Goal: Task Accomplishment & Management: Manage account settings

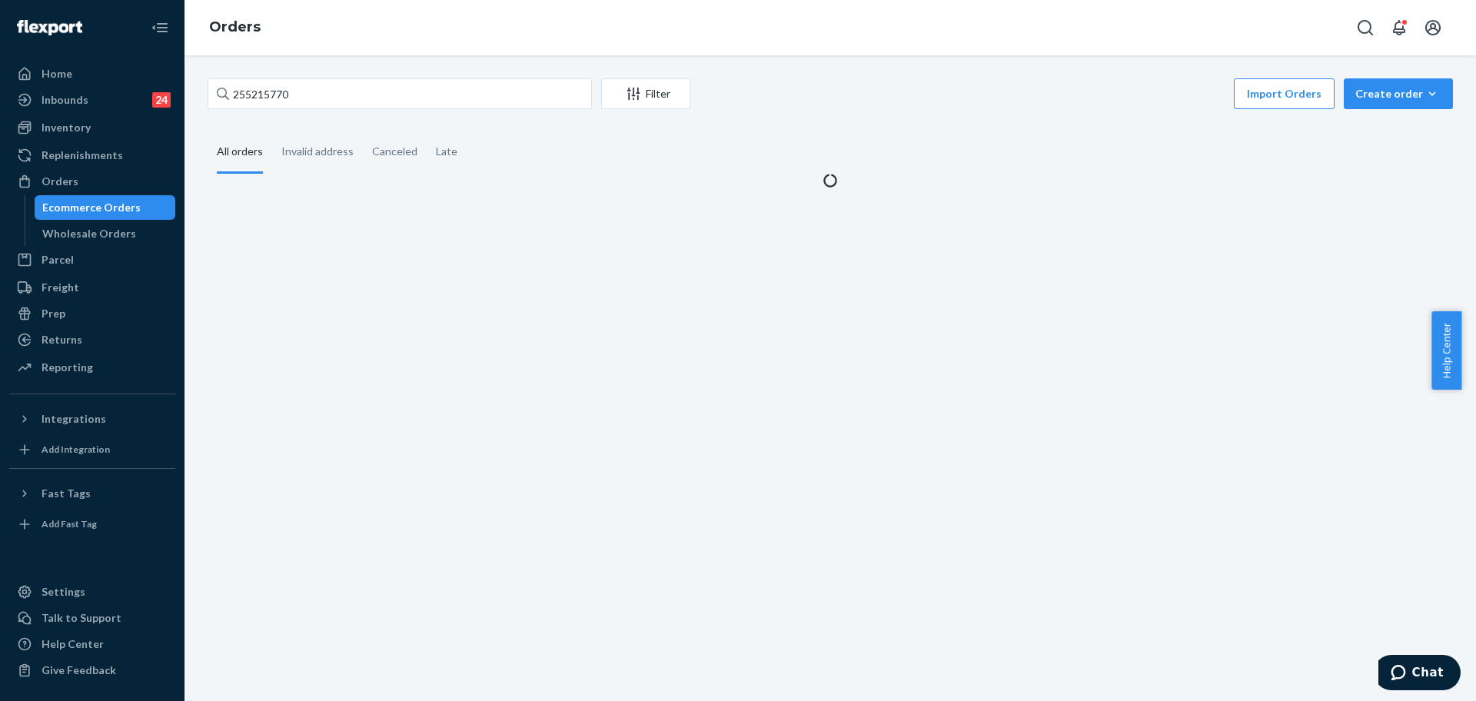
type input "255215770"
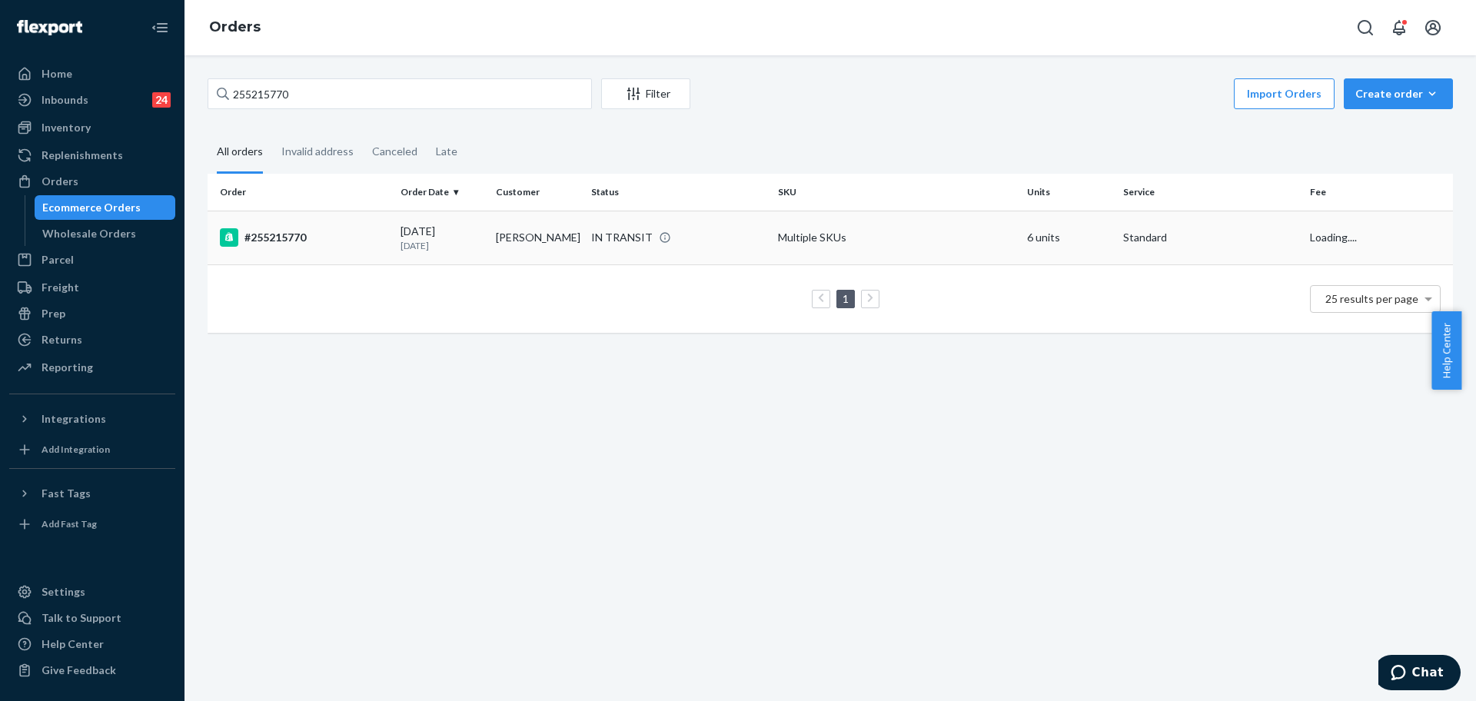
click at [390, 251] on td "#255215770" at bounding box center [301, 238] width 187 height 54
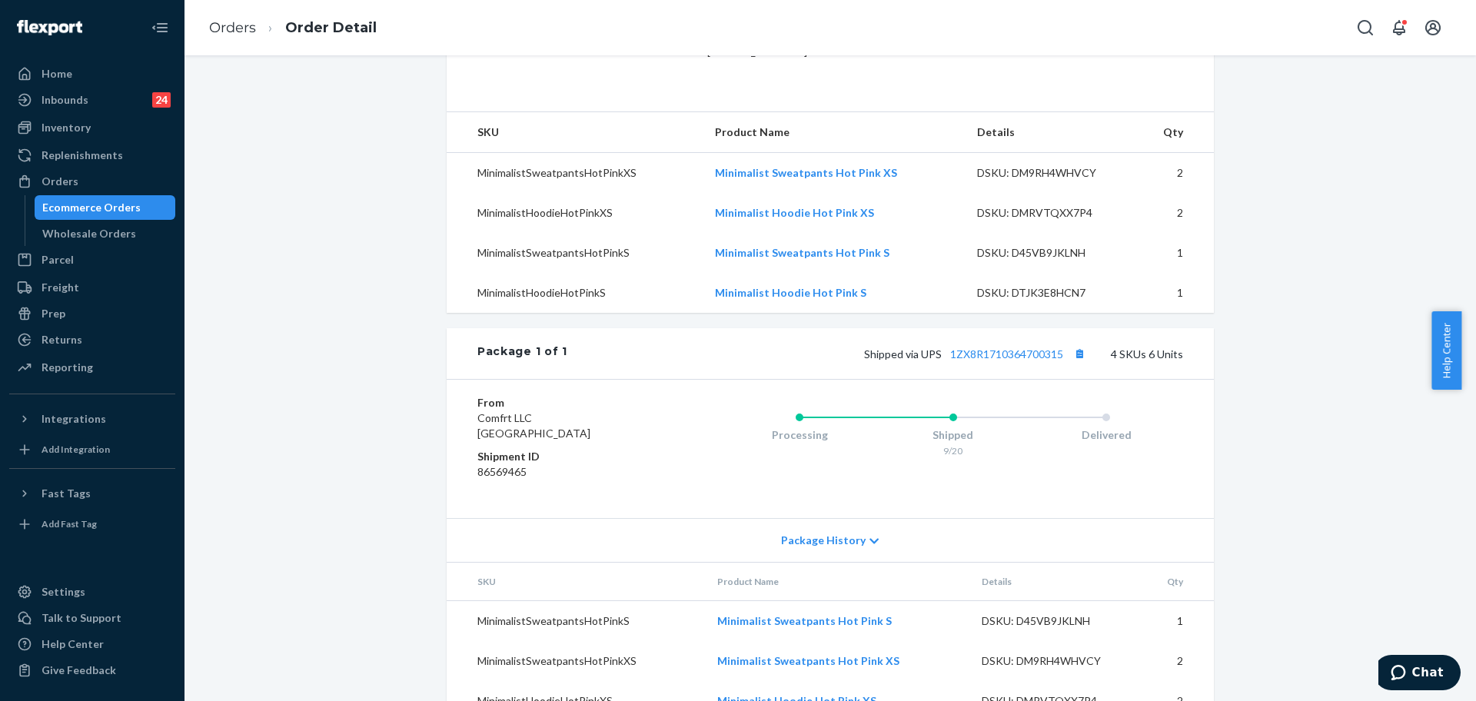
scroll to position [366, 0]
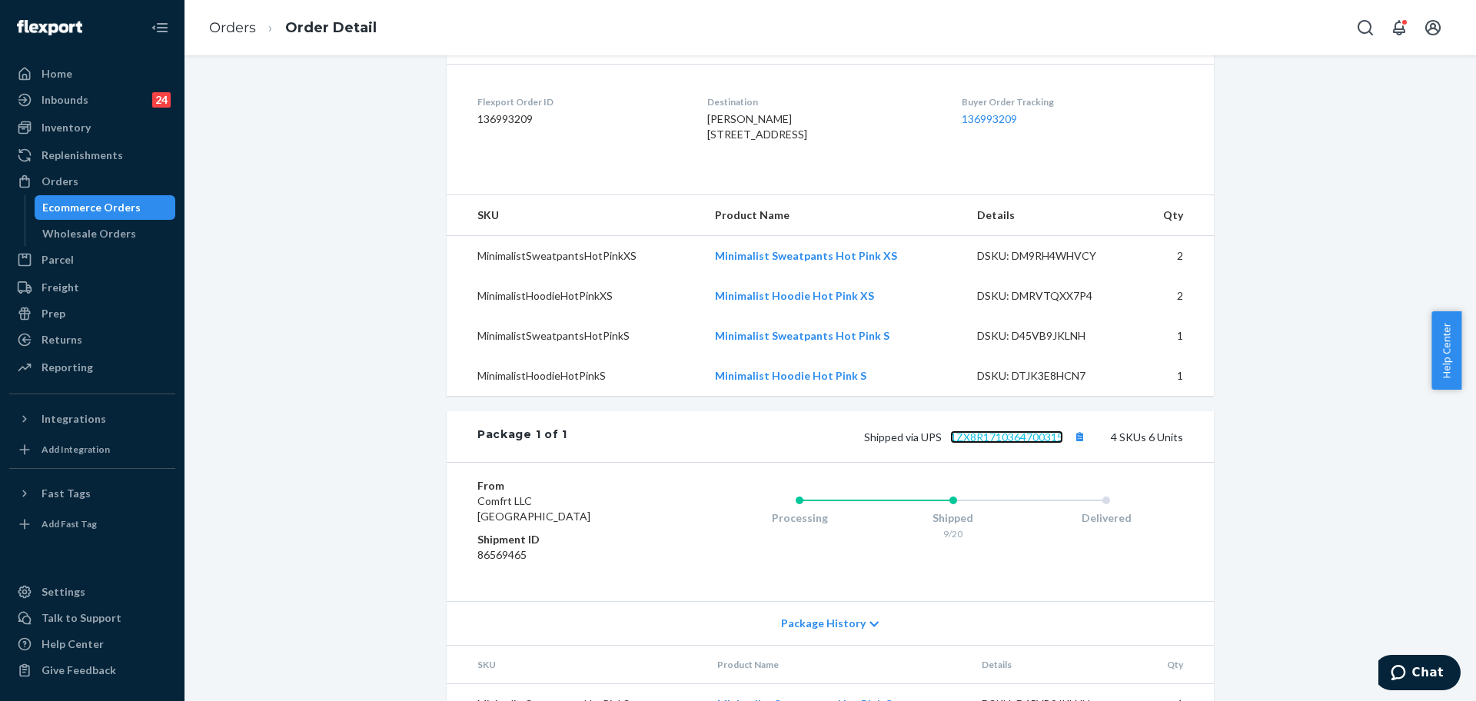
click at [1029, 444] on link "1ZX8R1710364700315" at bounding box center [1006, 437] width 113 height 13
click at [66, 182] on div "Orders" at bounding box center [60, 181] width 37 height 15
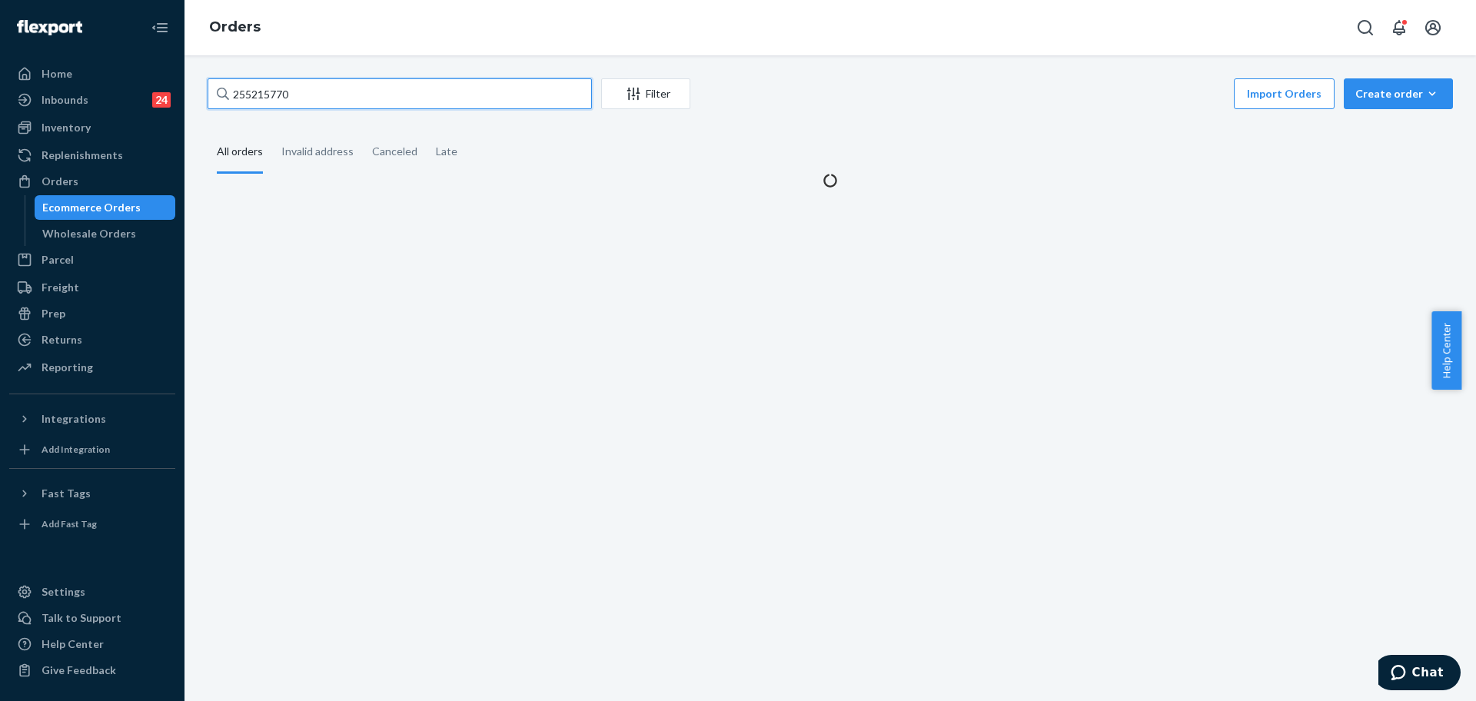
click at [300, 98] on input "255215770" at bounding box center [400, 93] width 384 height 31
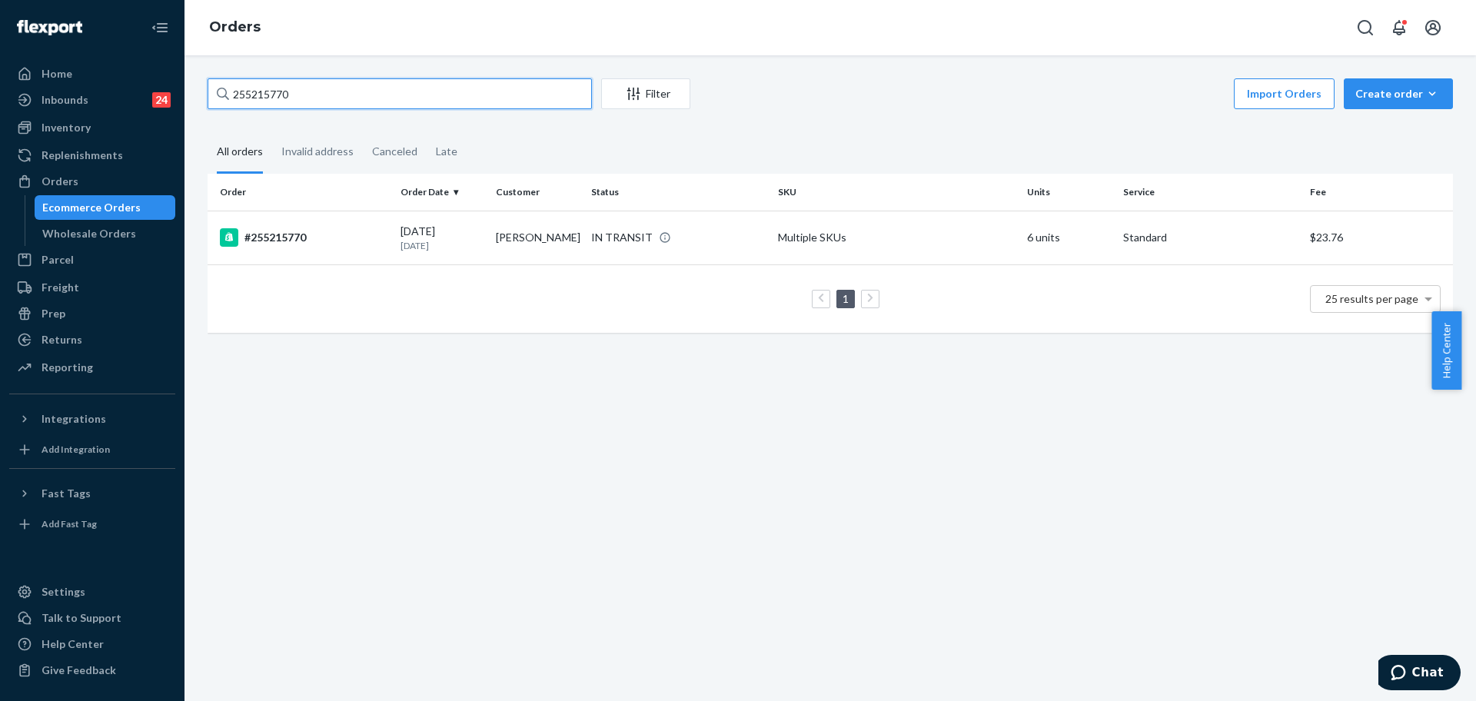
click at [265, 96] on input "255215770" at bounding box center [400, 93] width 384 height 31
paste input "[PERSON_NAME]"
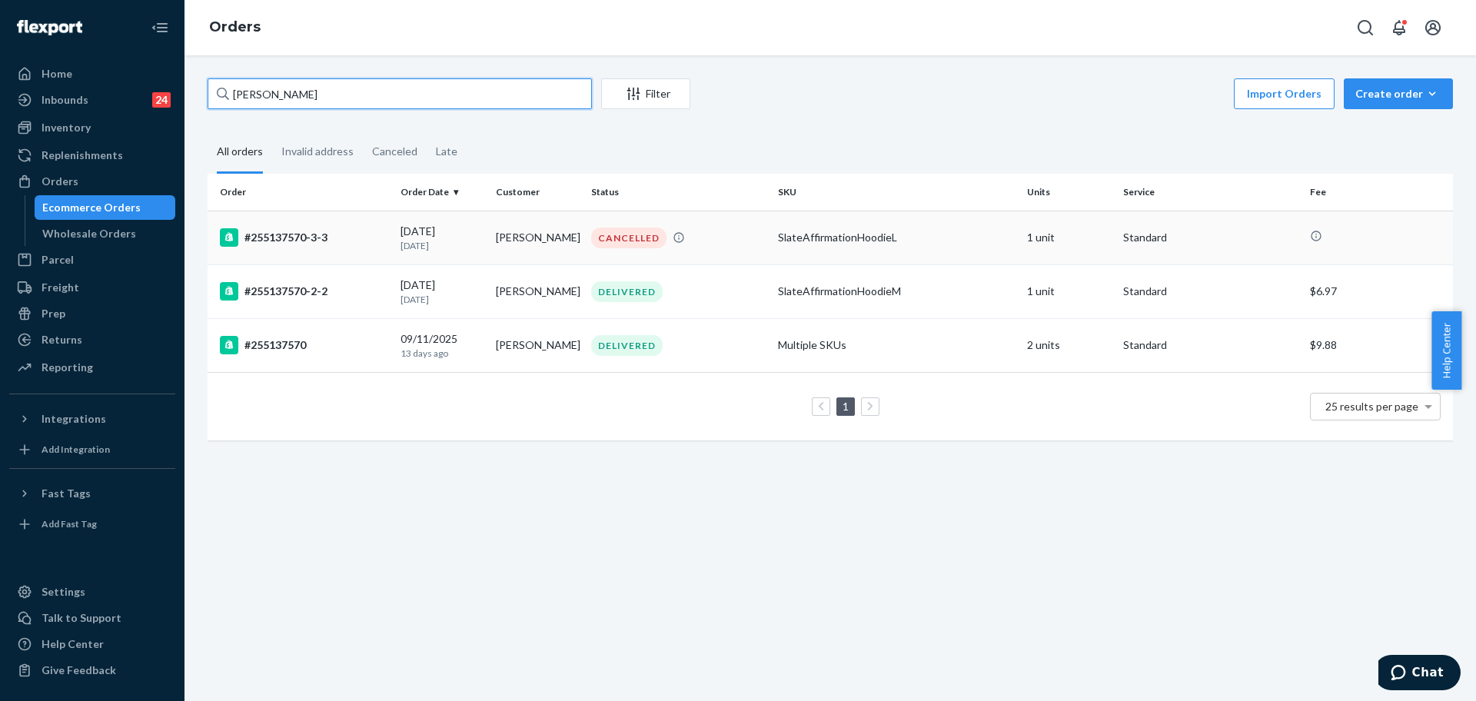
type input "[PERSON_NAME]"
click at [403, 229] on div "[DATE] [DATE]" at bounding box center [442, 238] width 83 height 28
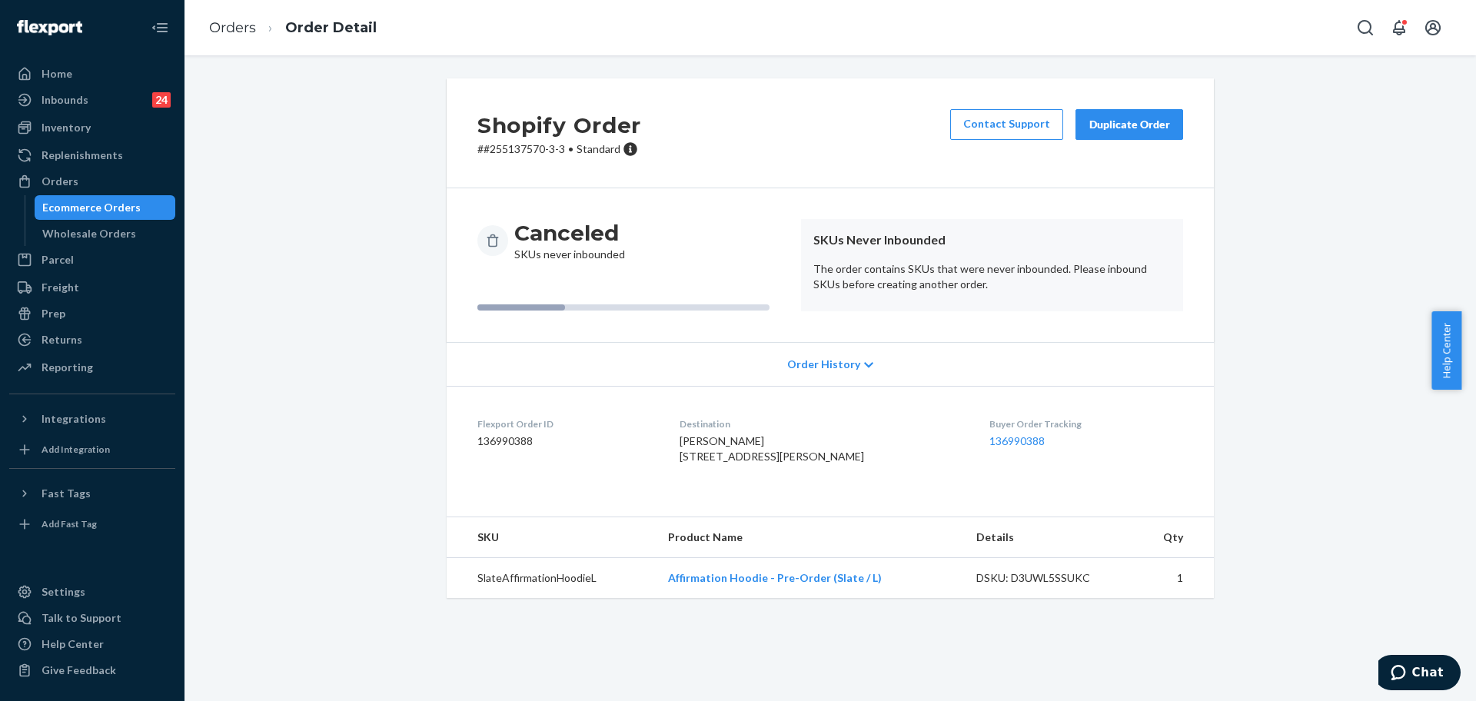
click at [1120, 124] on div "Duplicate Order" at bounding box center [1130, 124] width 82 height 15
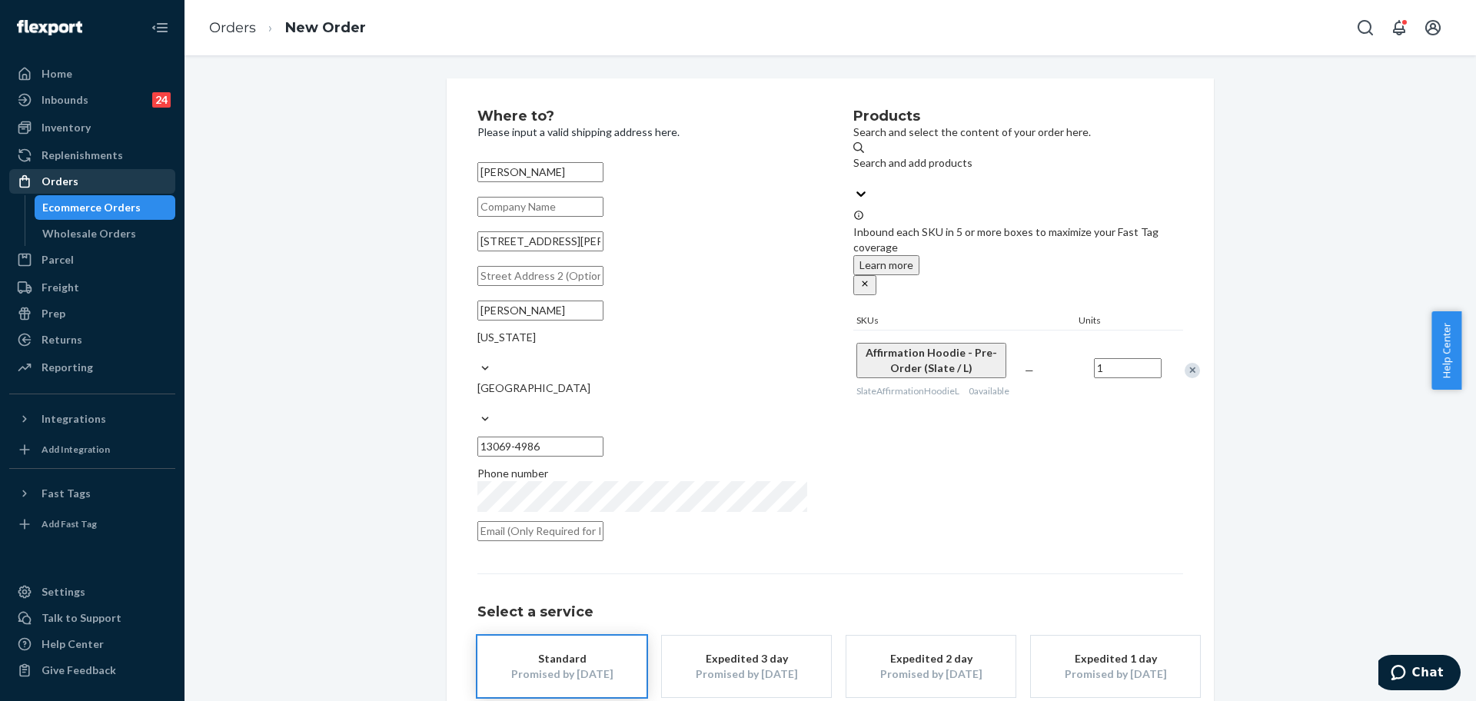
click at [61, 178] on div "Orders" at bounding box center [60, 181] width 37 height 15
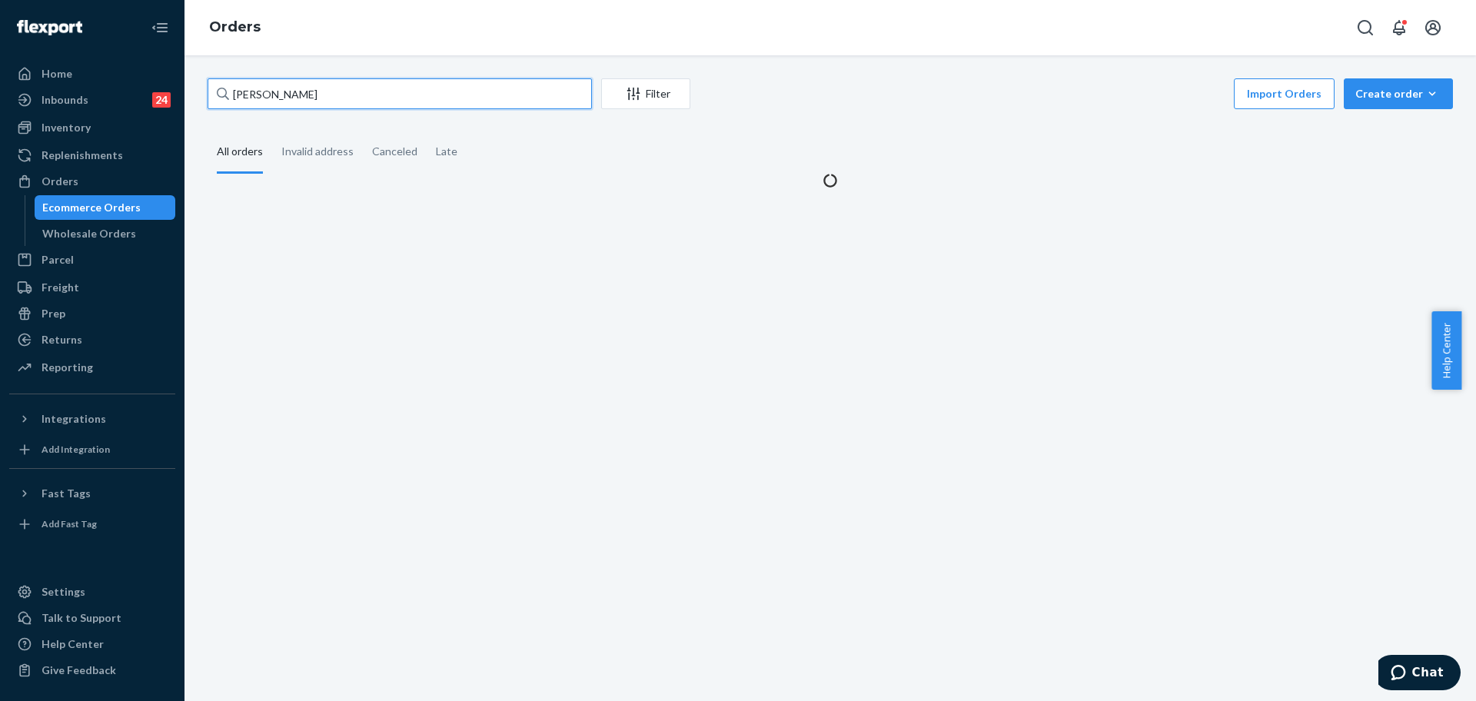
click at [327, 101] on input "[PERSON_NAME]" at bounding box center [400, 93] width 384 height 31
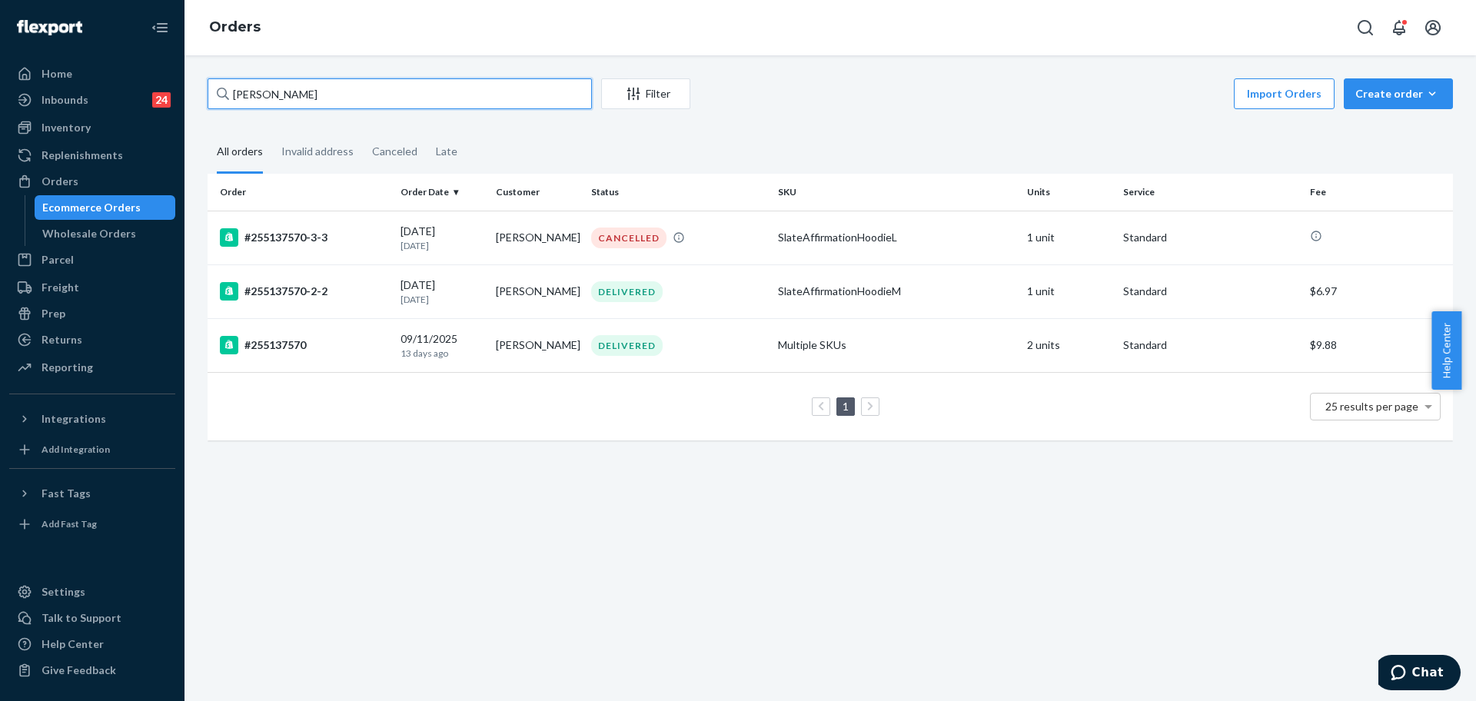
paste input "[PERSON_NAME]"
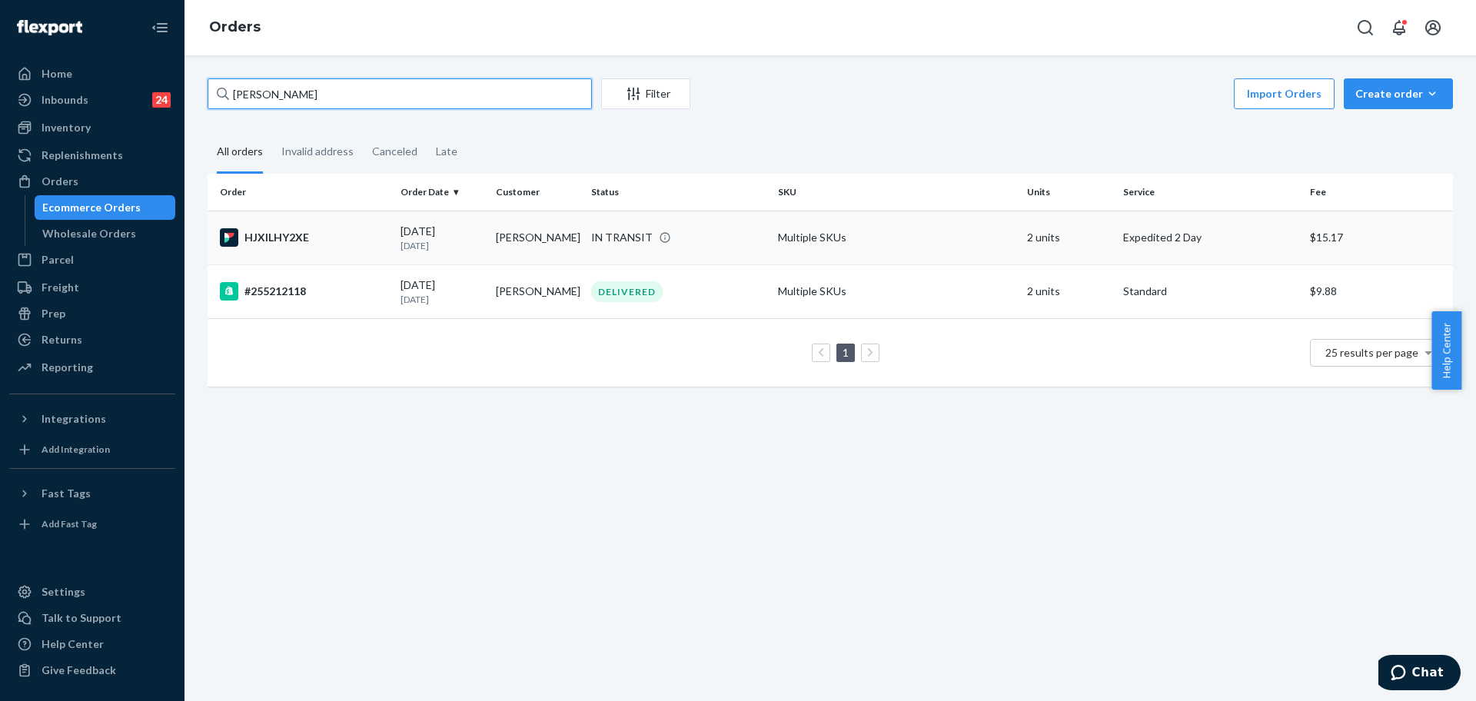
type input "[PERSON_NAME]"
click at [398, 226] on td "[DATE] [DATE]" at bounding box center [441, 238] width 95 height 54
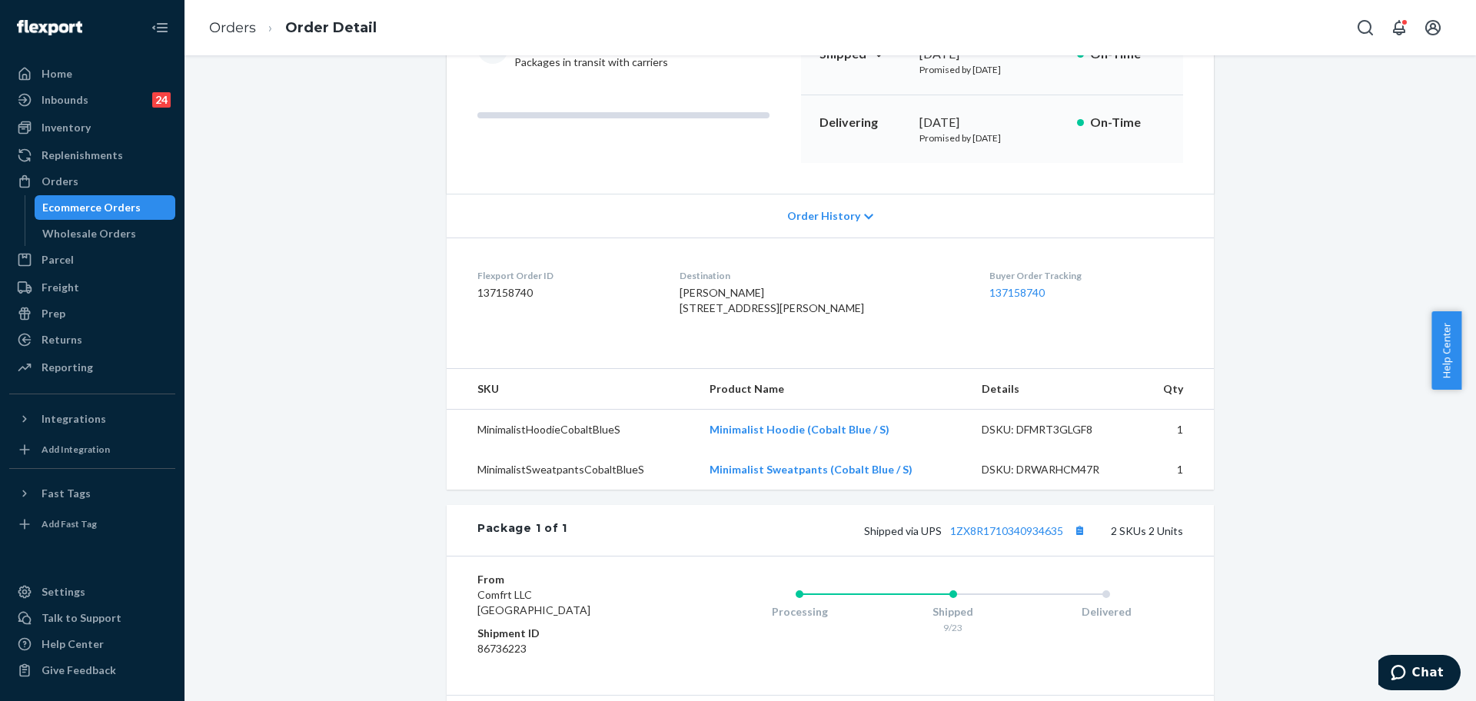
scroll to position [288, 0]
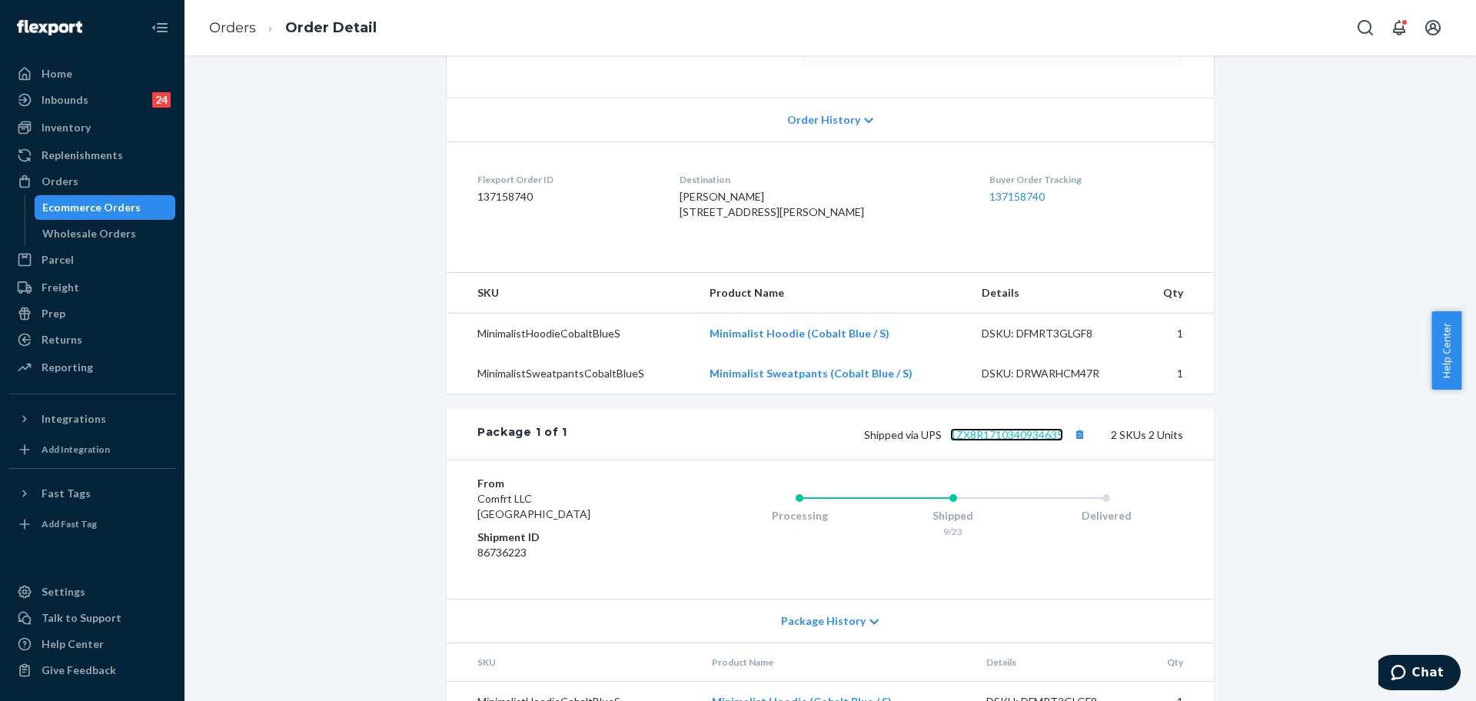
click at [1026, 441] on link "1ZX8R1710340934635" at bounding box center [1006, 434] width 113 height 13
click at [60, 178] on div "Orders" at bounding box center [60, 181] width 37 height 15
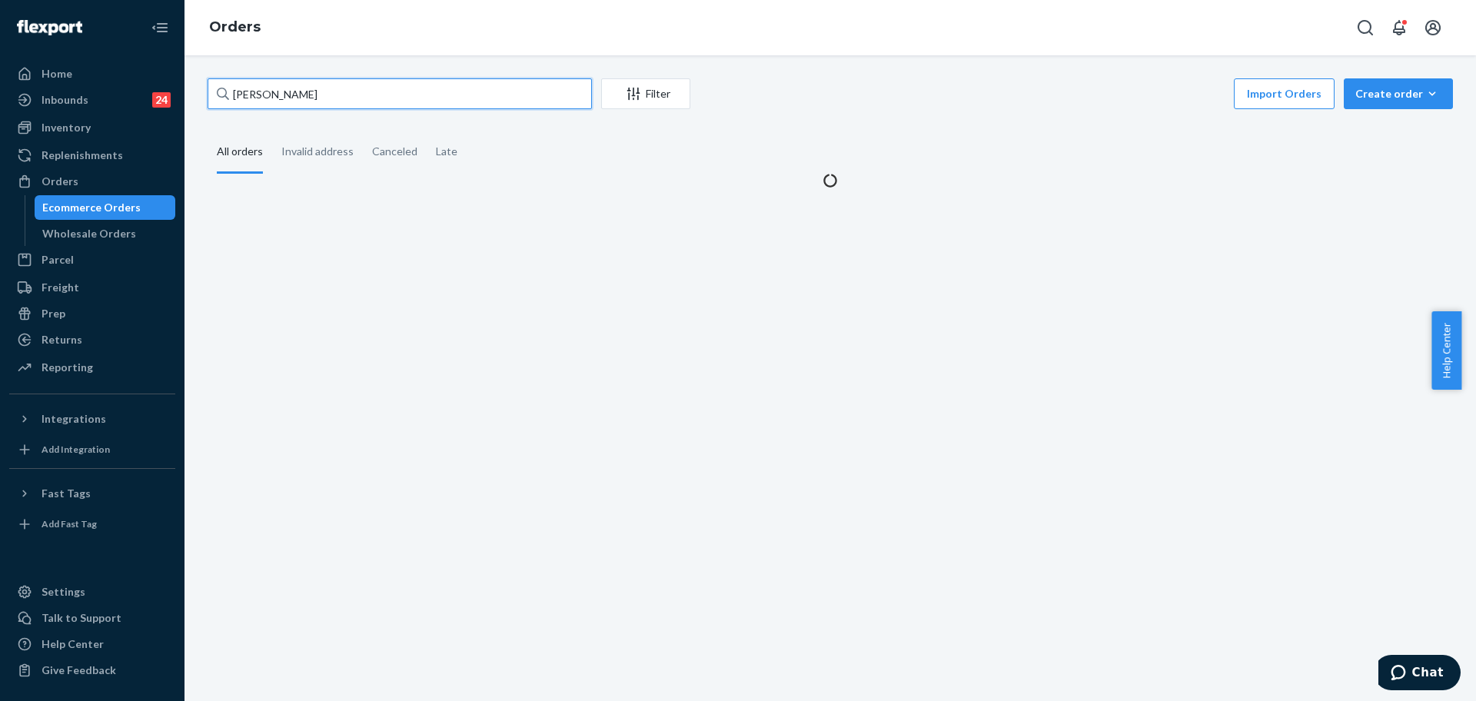
click at [361, 94] on input "[PERSON_NAME]" at bounding box center [400, 93] width 384 height 31
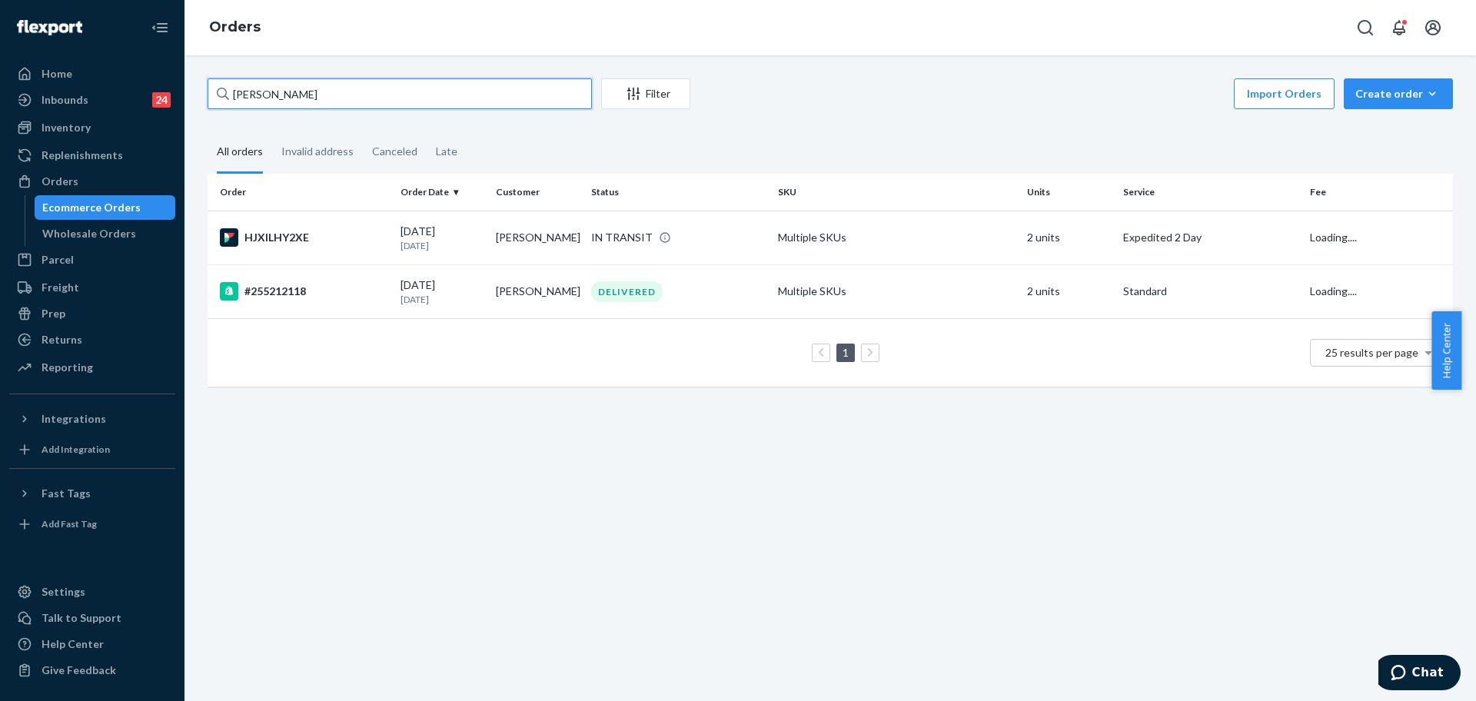
paste input "255177729"
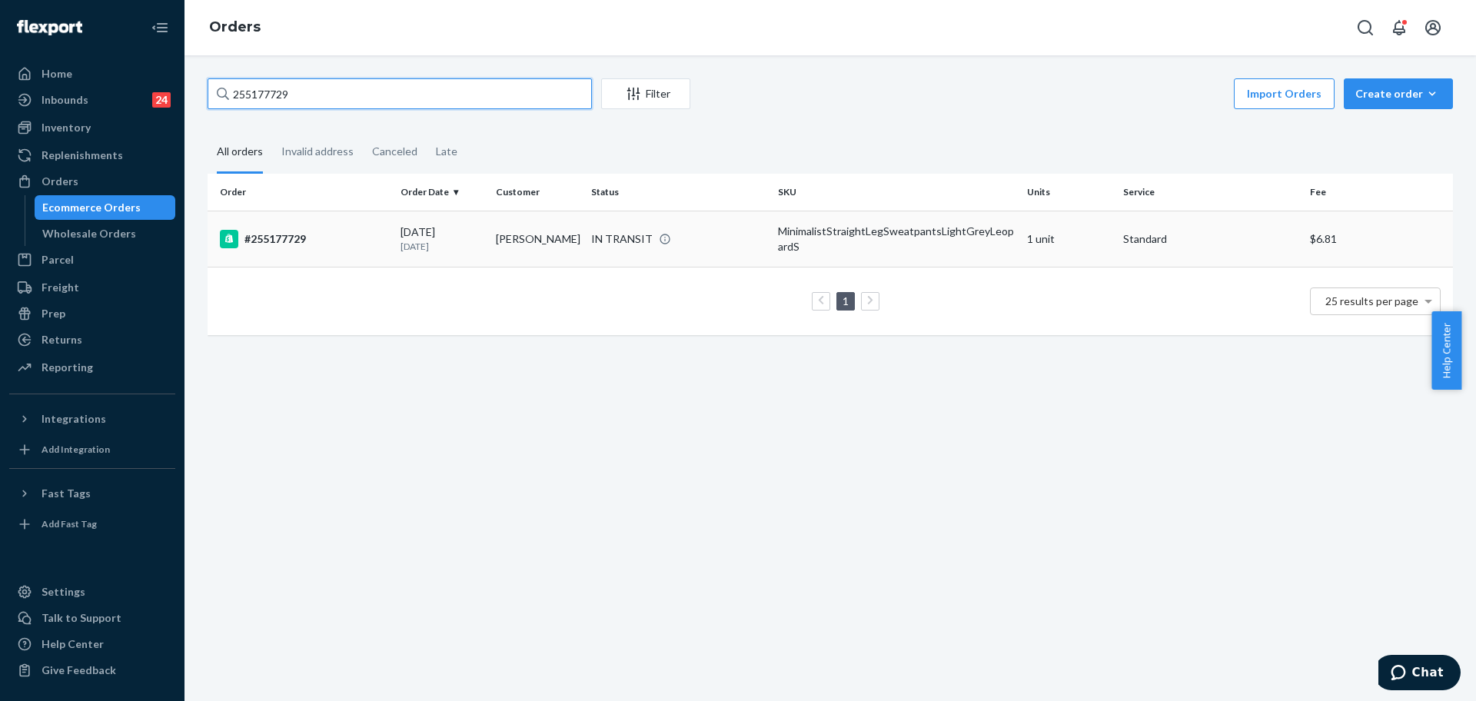
type input "255177729"
click at [320, 245] on div "#255177729" at bounding box center [304, 239] width 168 height 18
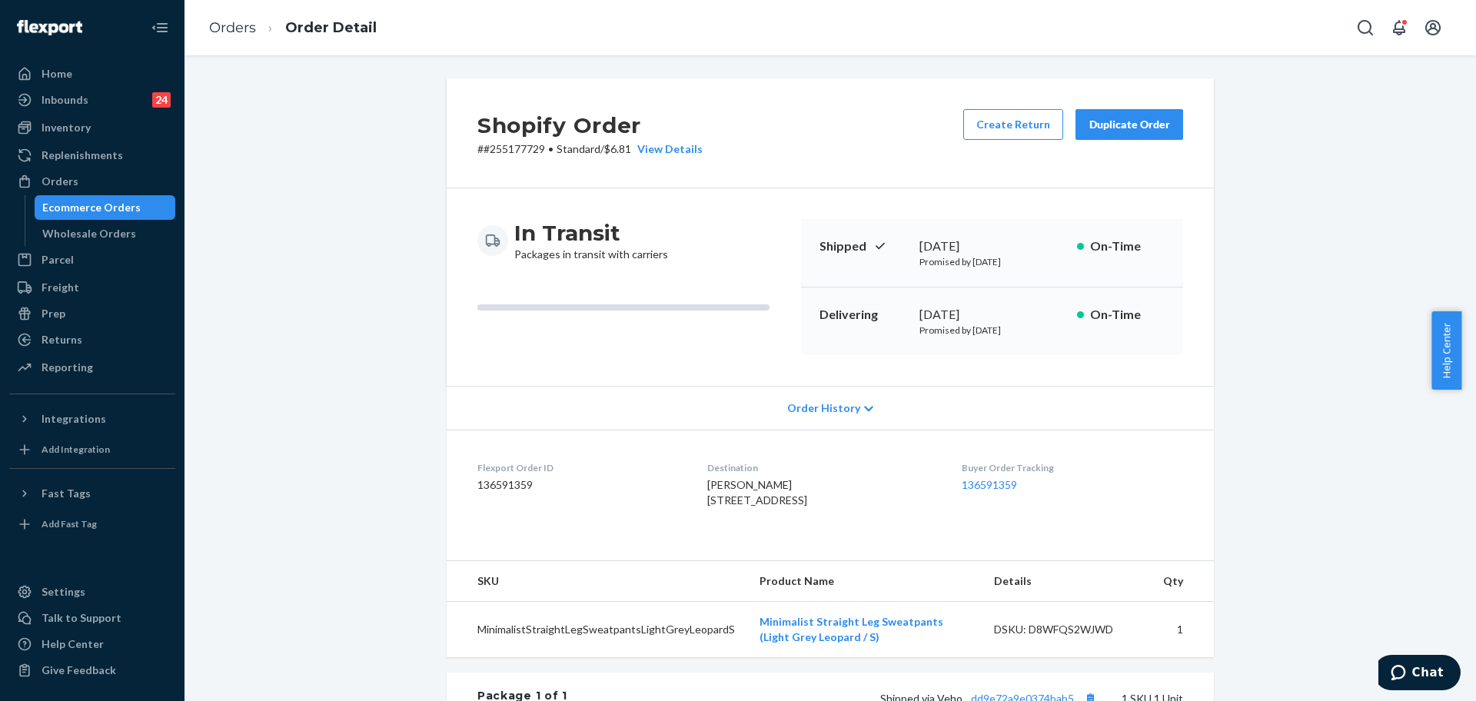
click at [1116, 124] on div "Duplicate Order" at bounding box center [1130, 124] width 82 height 15
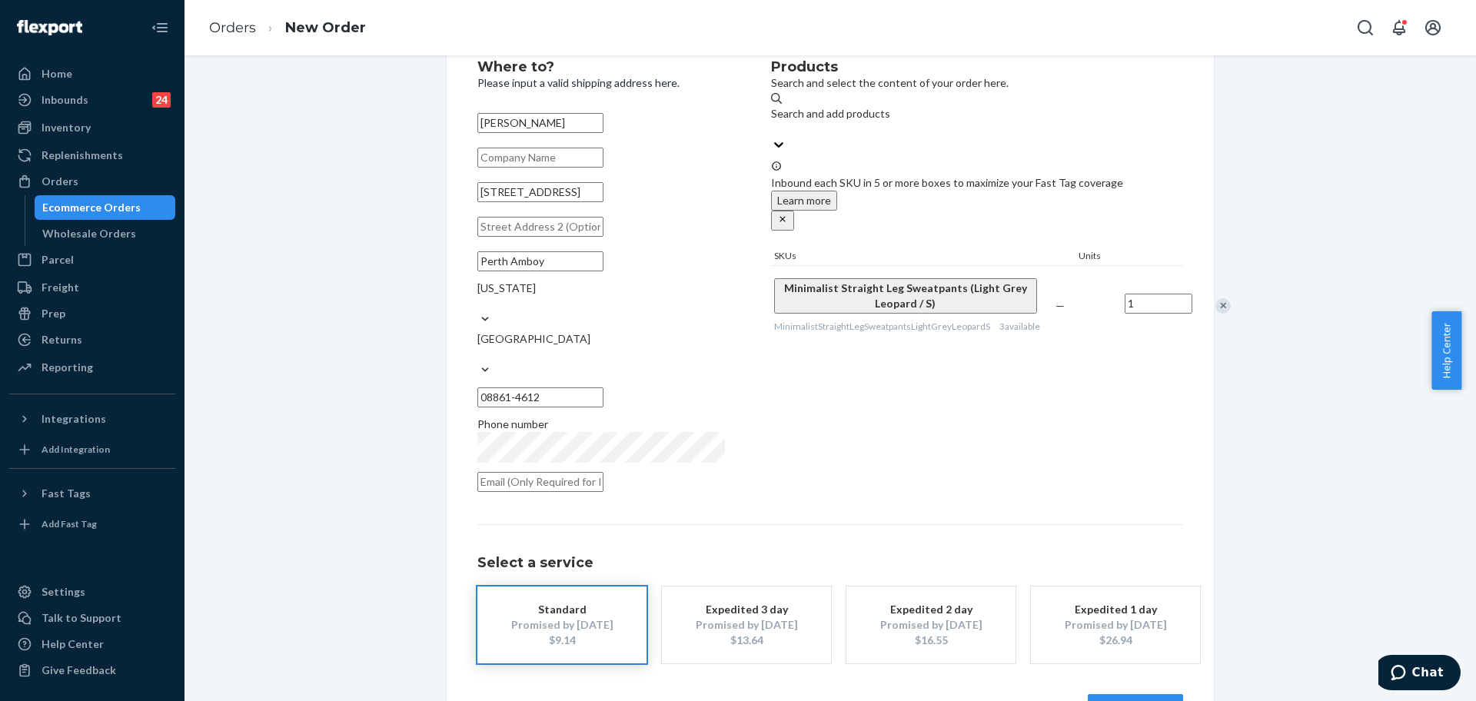
scroll to position [76, 0]
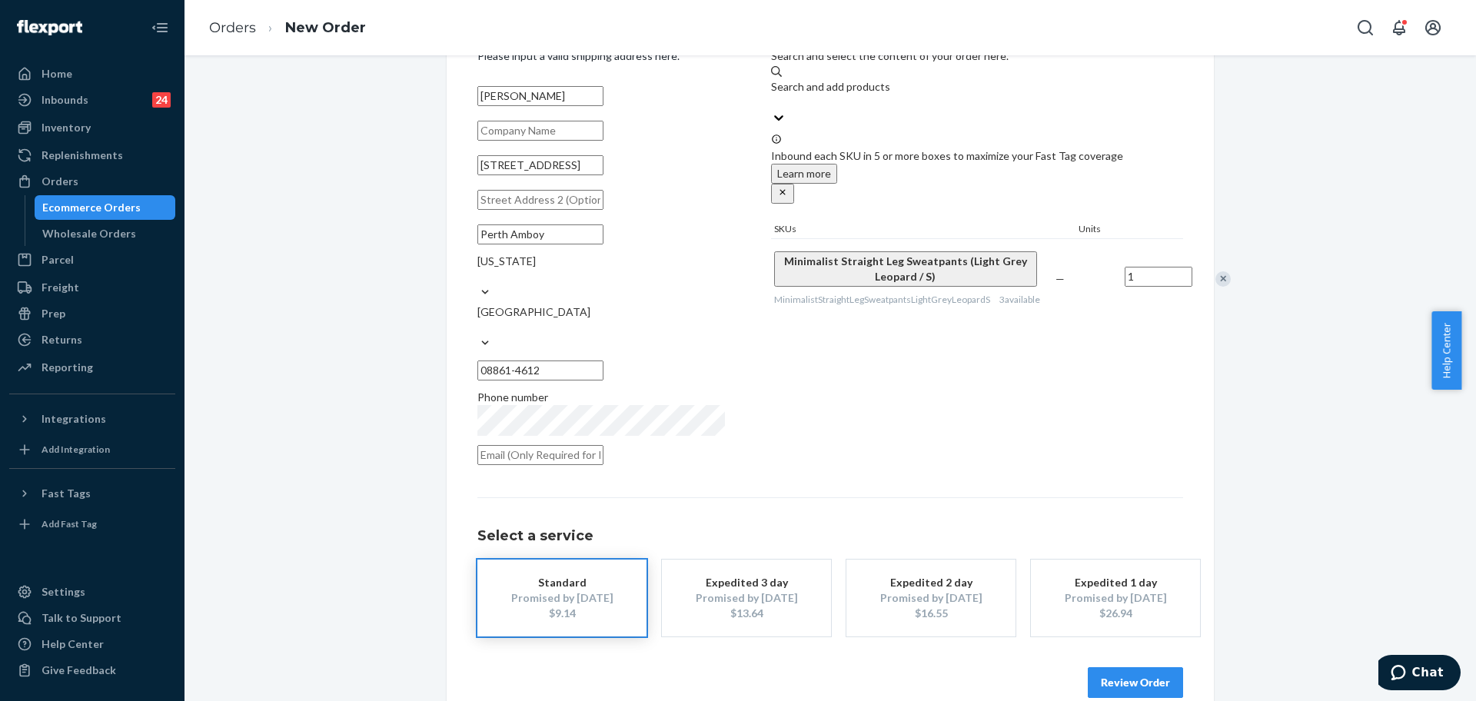
click at [1123, 667] on button "Review Order" at bounding box center [1135, 682] width 95 height 31
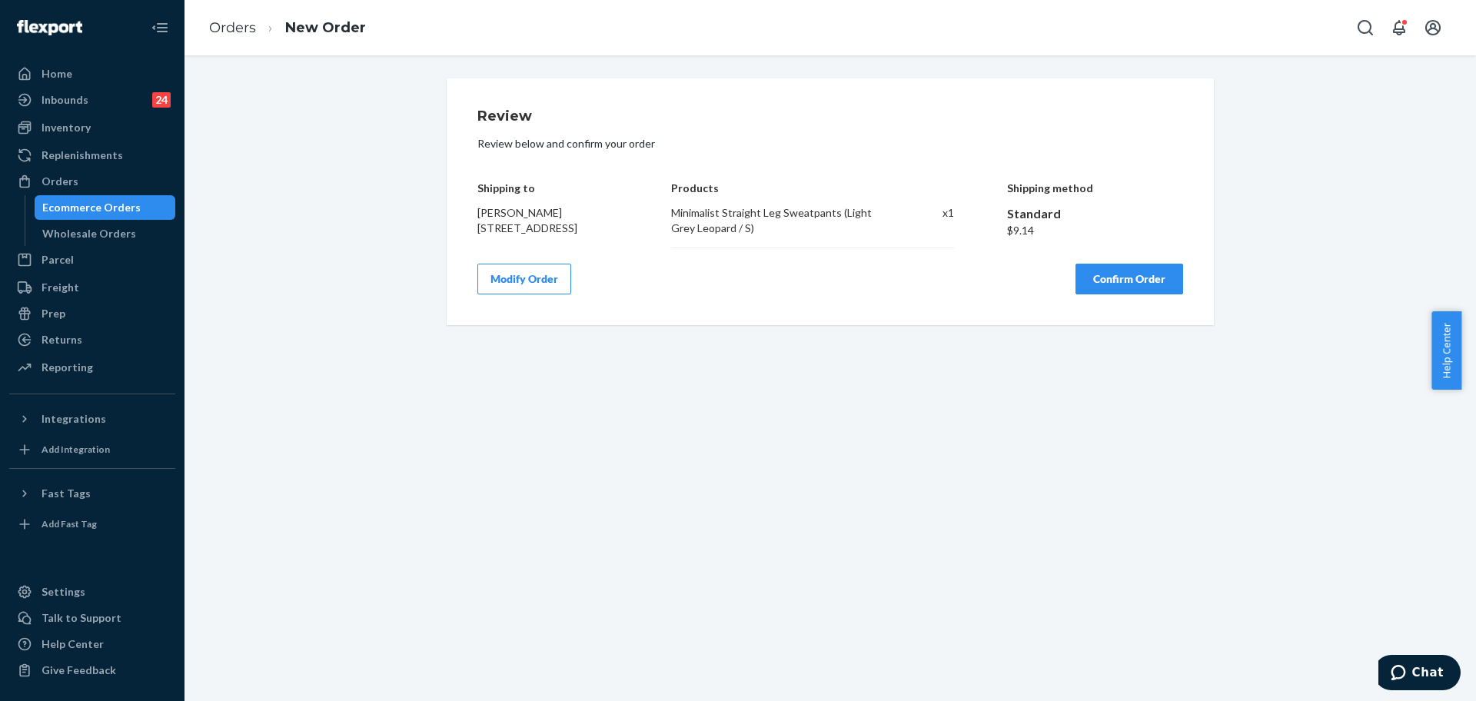
scroll to position [0, 0]
click at [1101, 294] on button "Confirm Order" at bounding box center [1130, 279] width 108 height 31
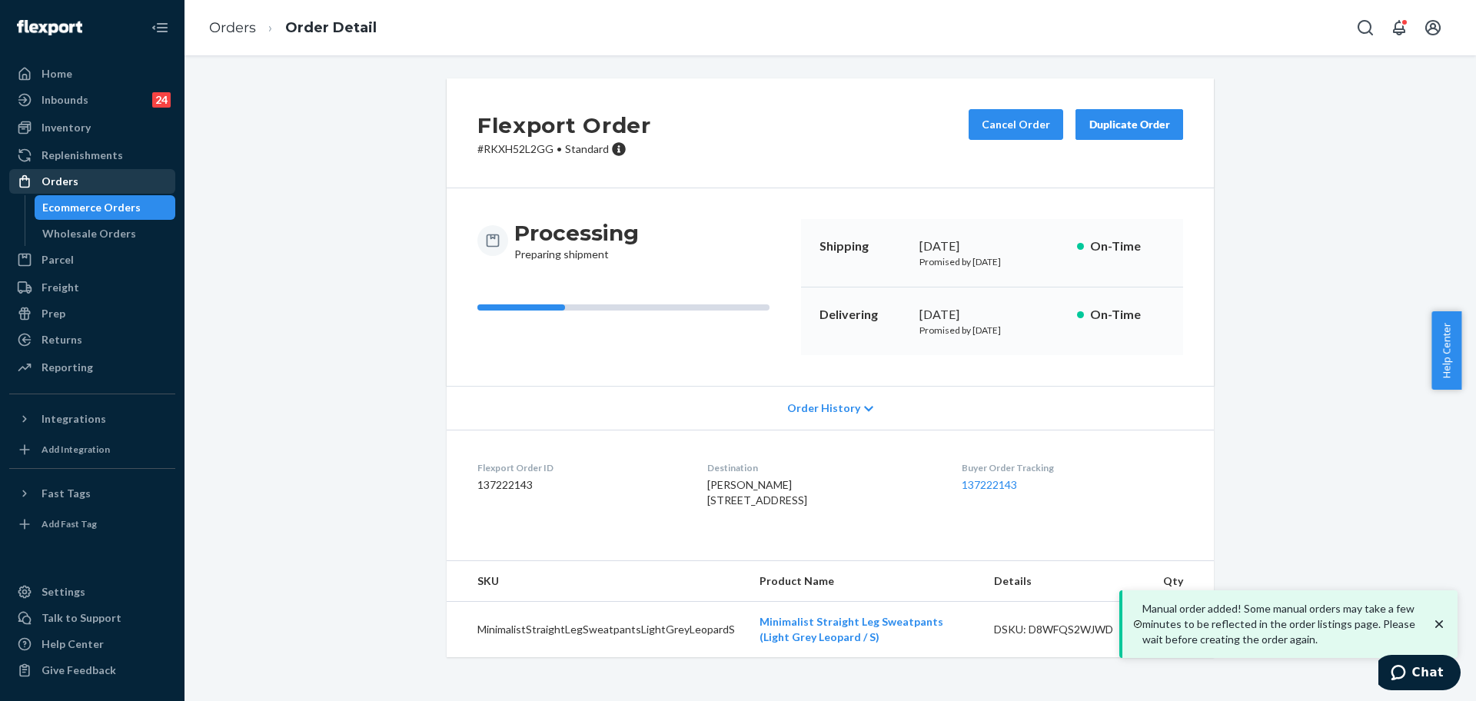
click at [83, 184] on div "Orders" at bounding box center [92, 182] width 163 height 22
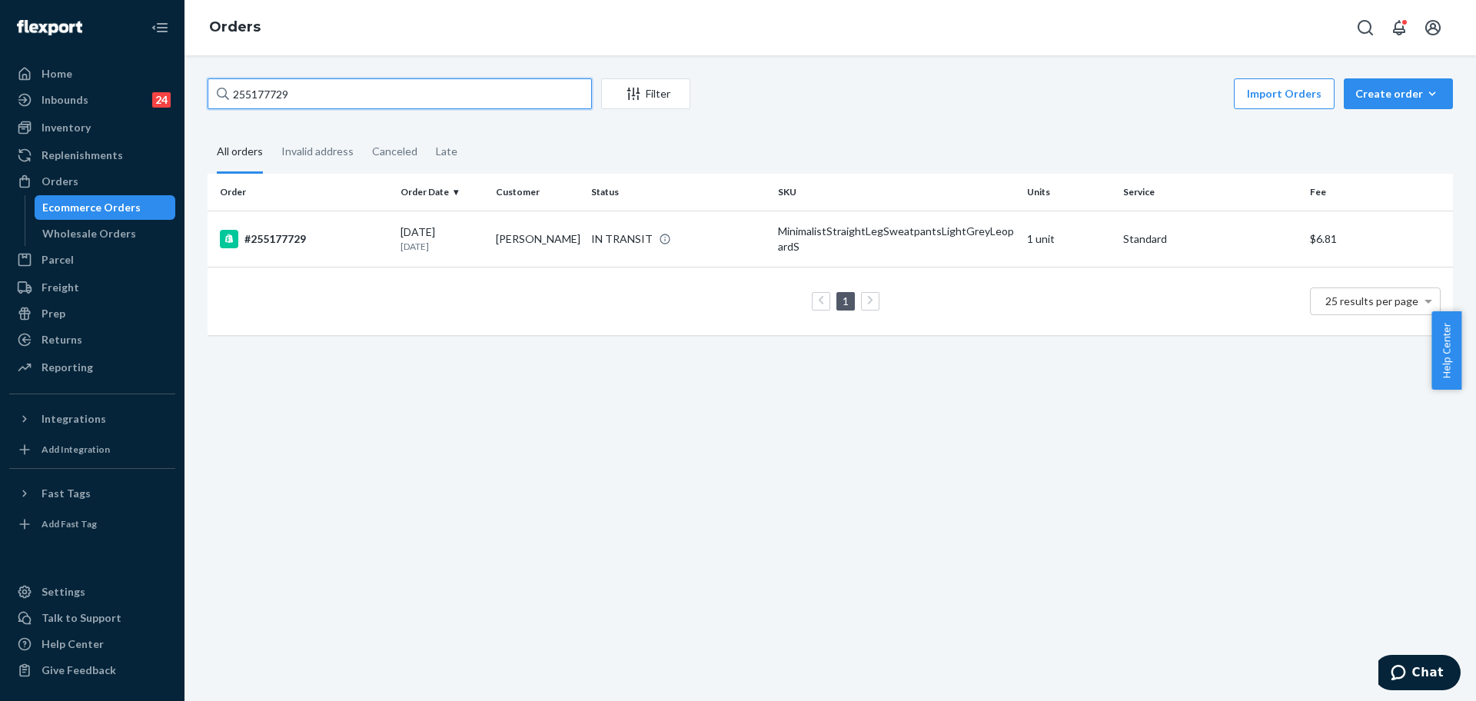
click at [362, 104] on input "255177729" at bounding box center [400, 93] width 384 height 31
paste input "019581"
type input "255019581"
click at [361, 247] on td "#255019581" at bounding box center [301, 238] width 187 height 54
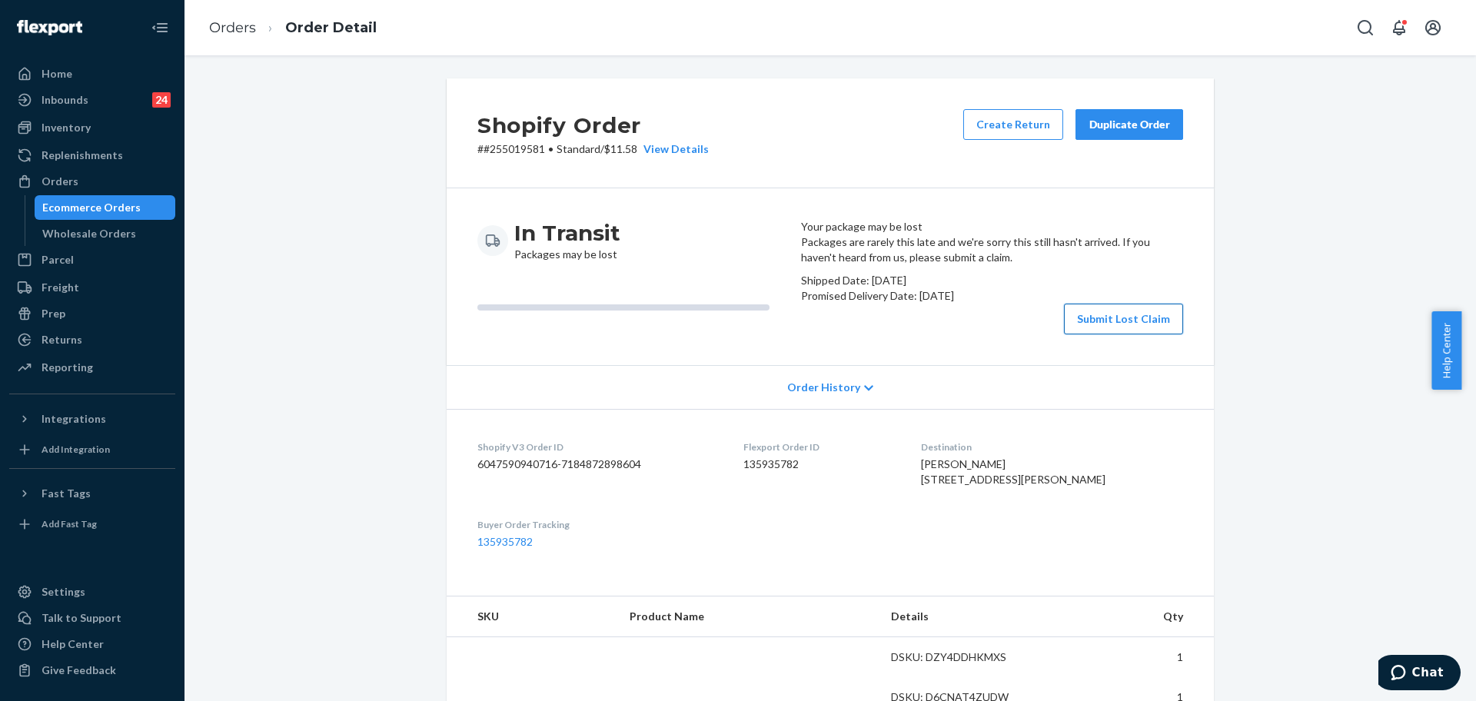
click at [1066, 334] on button "Submit Lost Claim" at bounding box center [1123, 319] width 119 height 31
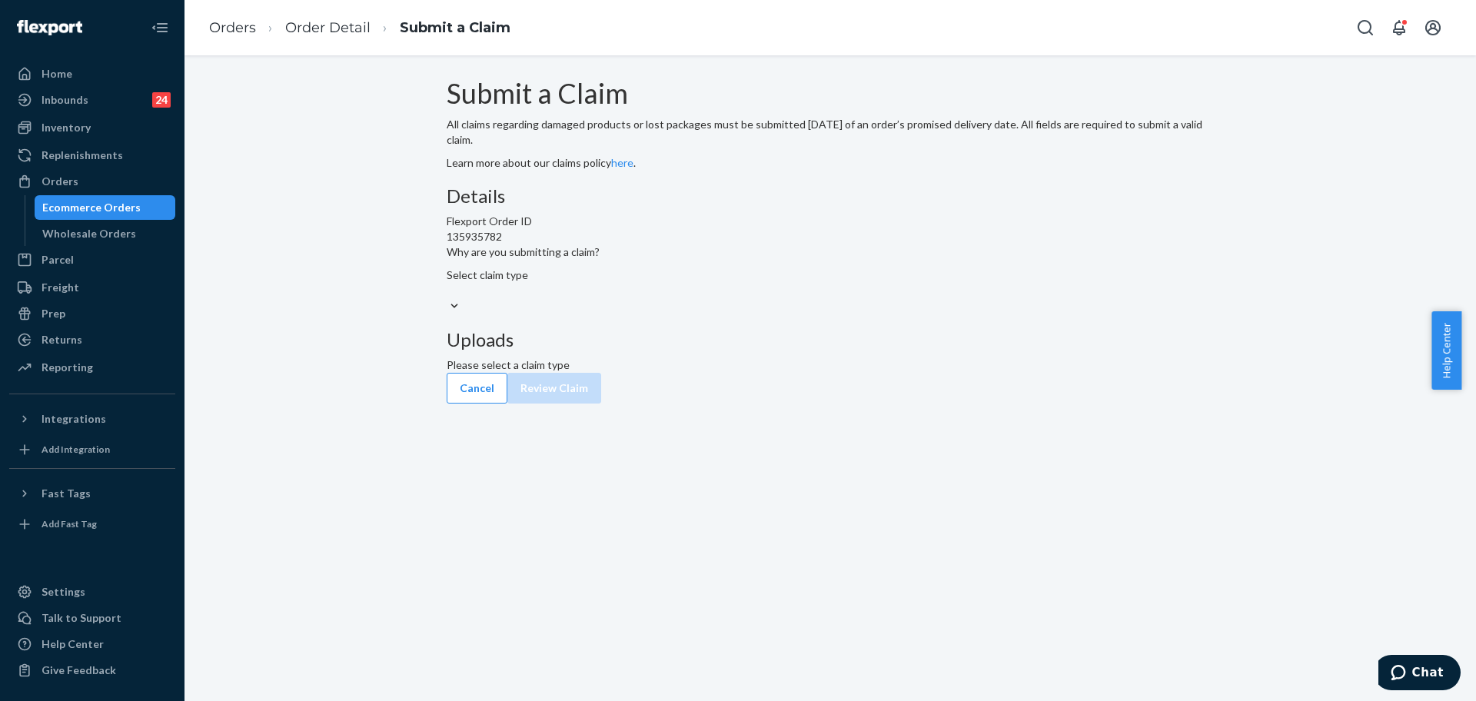
click at [504, 373] on div "Submit a Claim All claims regarding damaged products or lost packages must be s…" at bounding box center [830, 225] width 767 height 294
click at [654, 298] on div "Select claim type" at bounding box center [830, 283] width 767 height 31
click at [448, 298] on input "Why are you submitting a claim? Select claim type" at bounding box center [448, 290] width 2 height 15
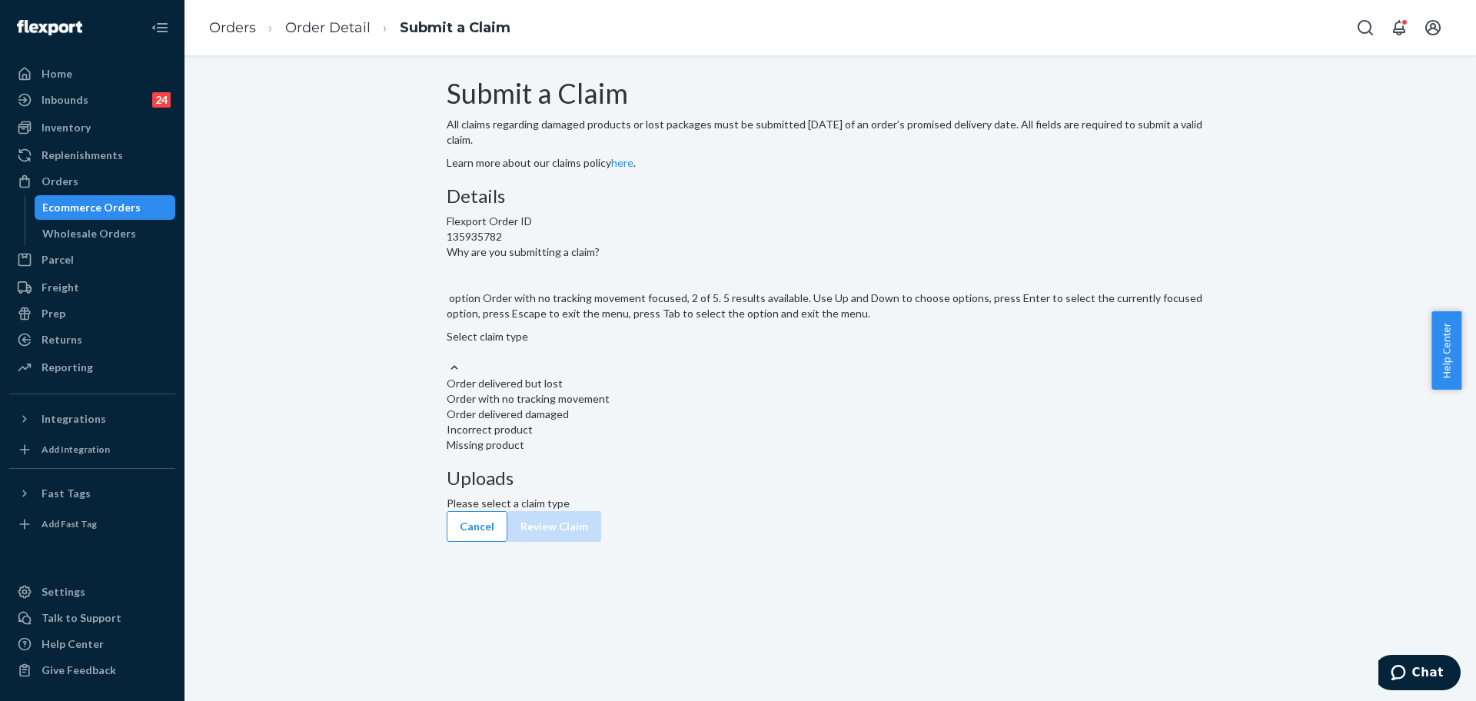
click at [673, 407] on div "Order with no tracking movement" at bounding box center [830, 398] width 767 height 15
click at [448, 360] on input "Why are you submitting a claim? option Order with no tracking movement focused,…" at bounding box center [448, 351] width 2 height 15
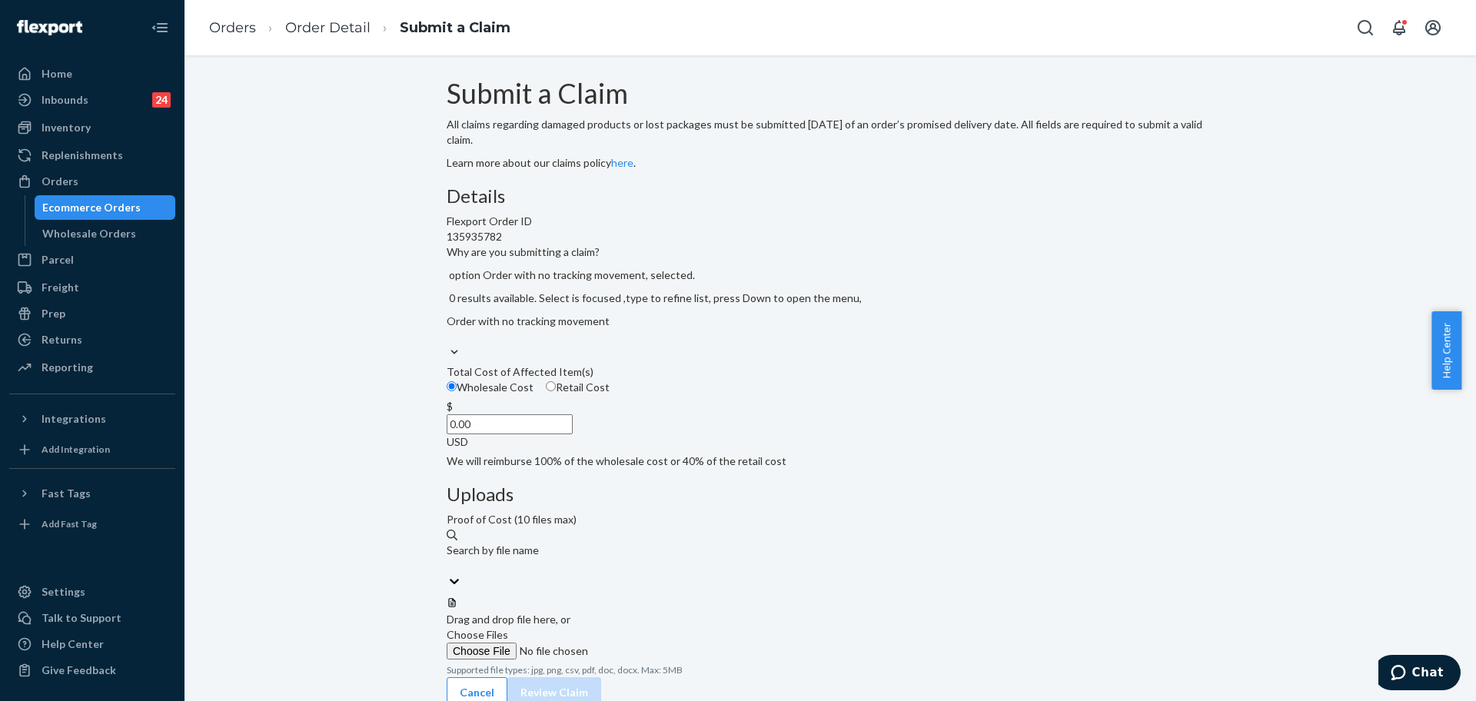
click at [573, 434] on input "0.00" at bounding box center [510, 424] width 126 height 20
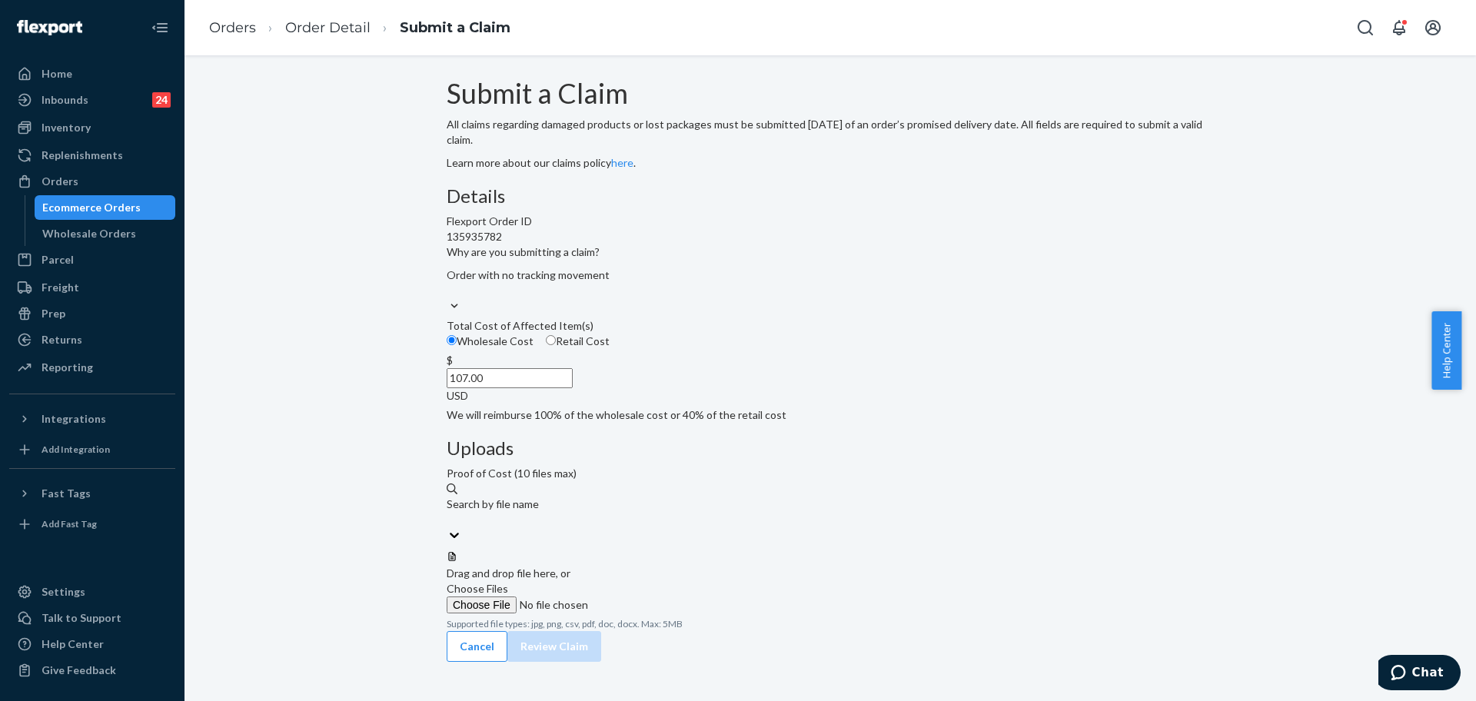
type input "107.00"
click at [508, 582] on span "Choose Files" at bounding box center [478, 588] width 62 height 13
click at [656, 597] on input "Choose Files" at bounding box center [551, 605] width 209 height 17
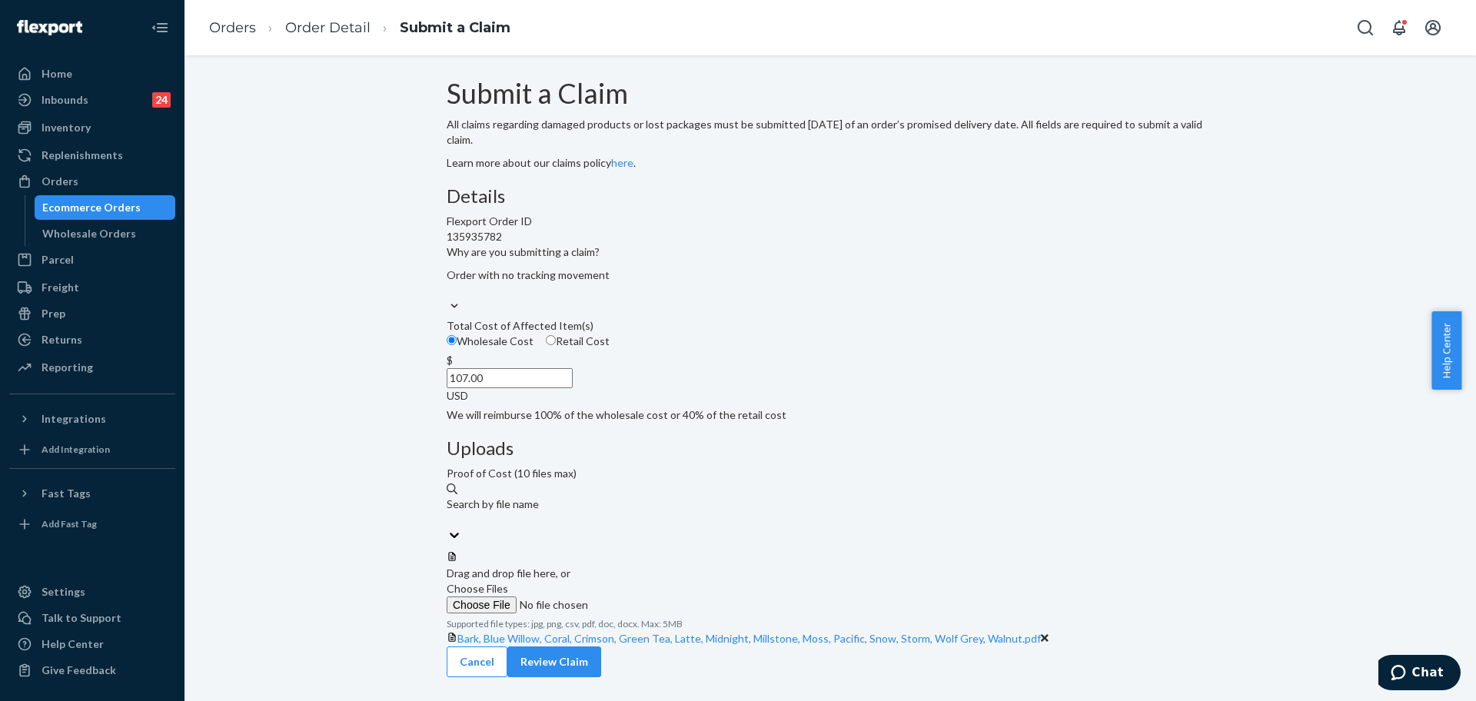
click at [508, 582] on span "Choose Files" at bounding box center [478, 588] width 62 height 13
click at [656, 597] on input "Choose Files" at bounding box center [551, 605] width 209 height 17
drag, startPoint x: 1148, startPoint y: 674, endPoint x: 1111, endPoint y: 627, distance: 59.1
click at [601, 674] on button "Review Claim" at bounding box center [554, 677] width 94 height 31
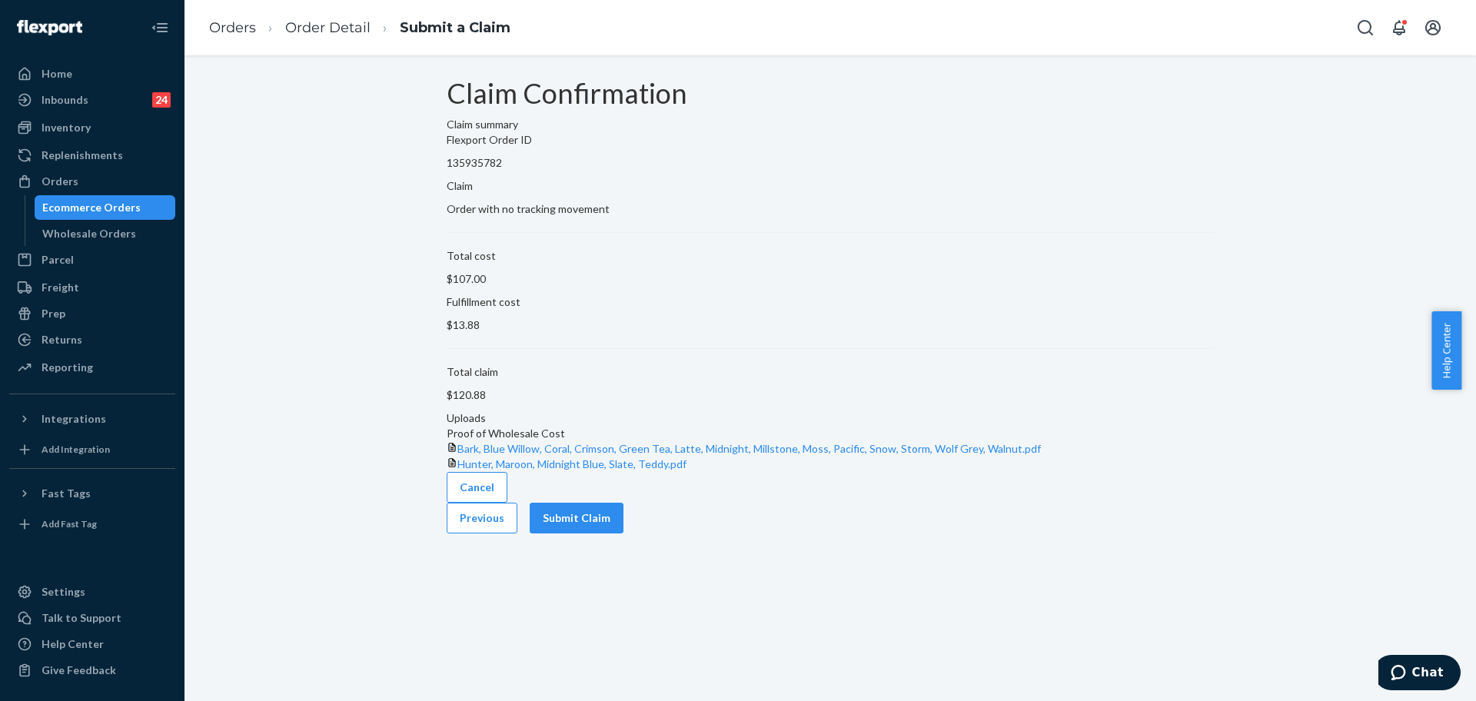
scroll to position [0, 0]
click at [624, 534] on button "Submit Claim" at bounding box center [577, 518] width 94 height 31
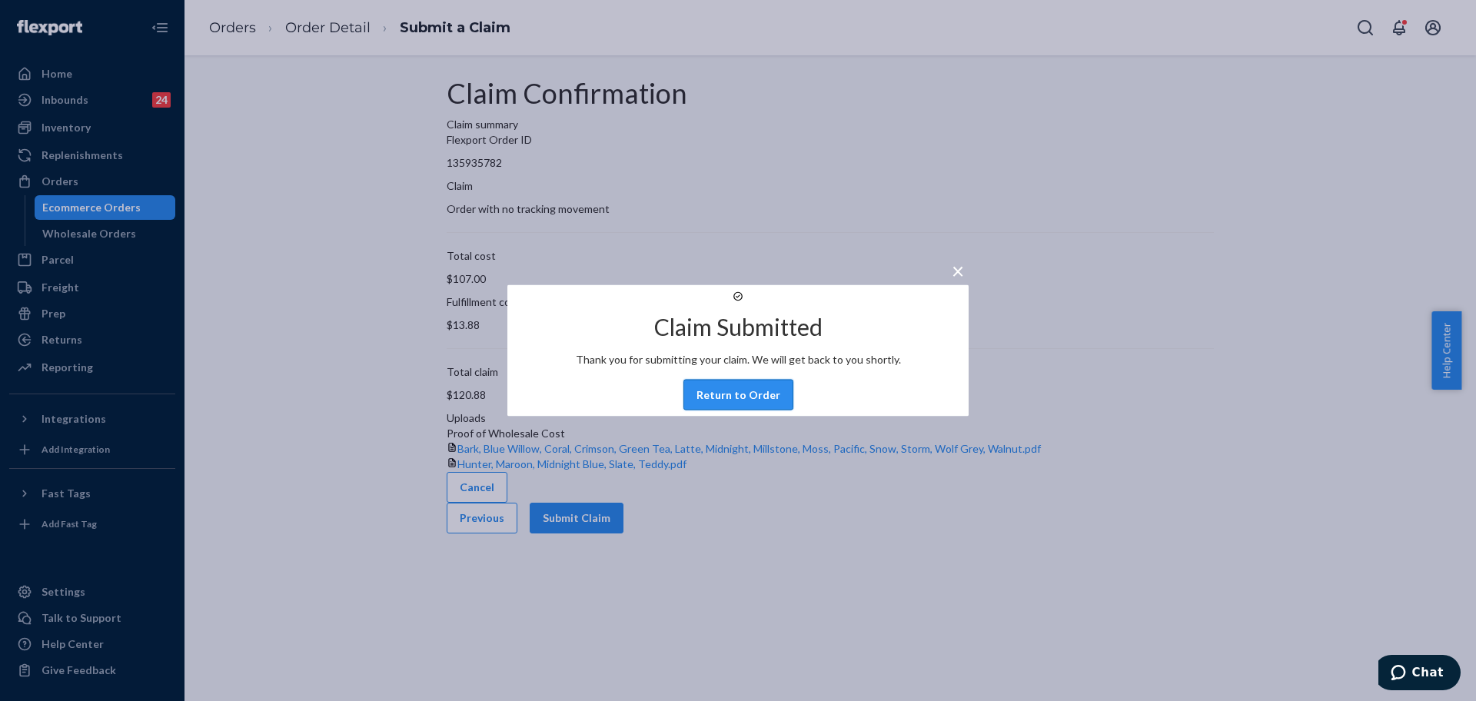
click at [719, 409] on button "Return to Order" at bounding box center [739, 395] width 110 height 31
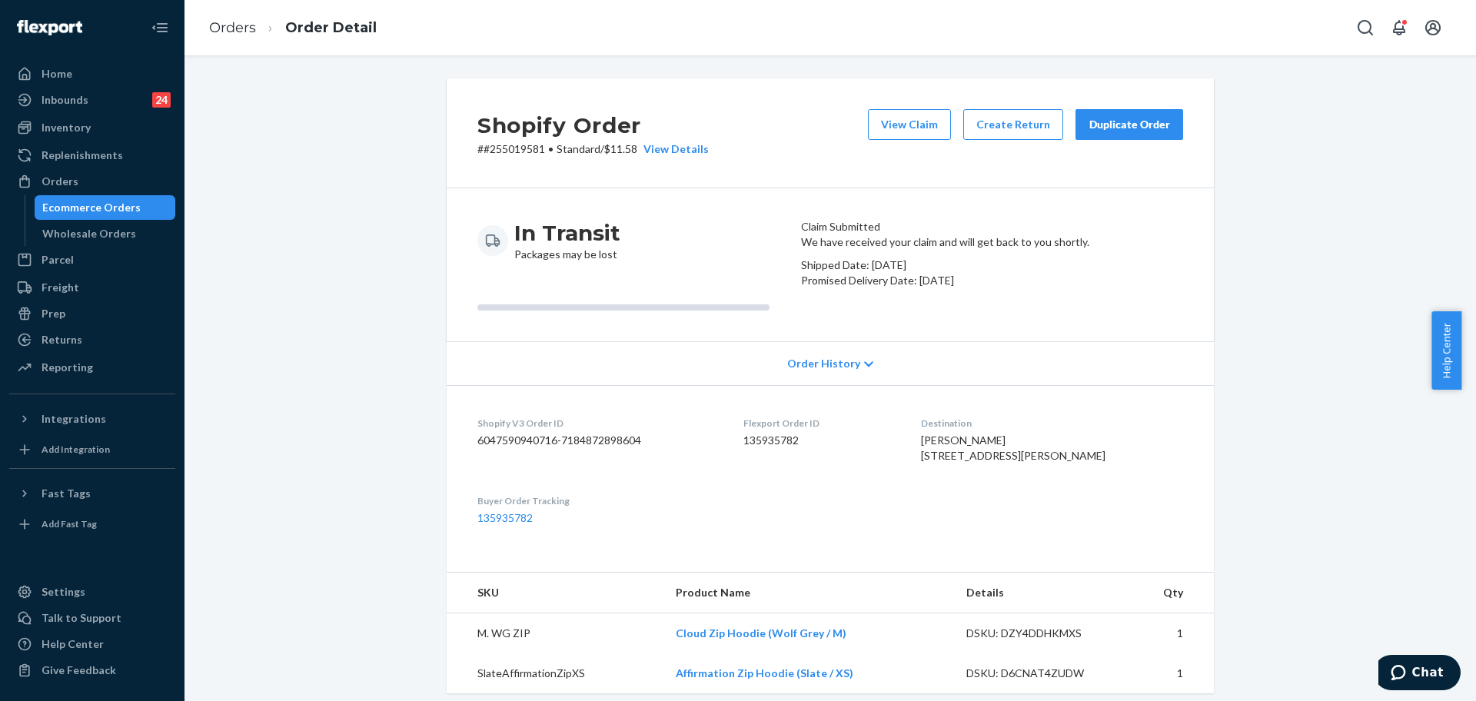
click at [1123, 133] on button "Duplicate Order" at bounding box center [1130, 124] width 108 height 31
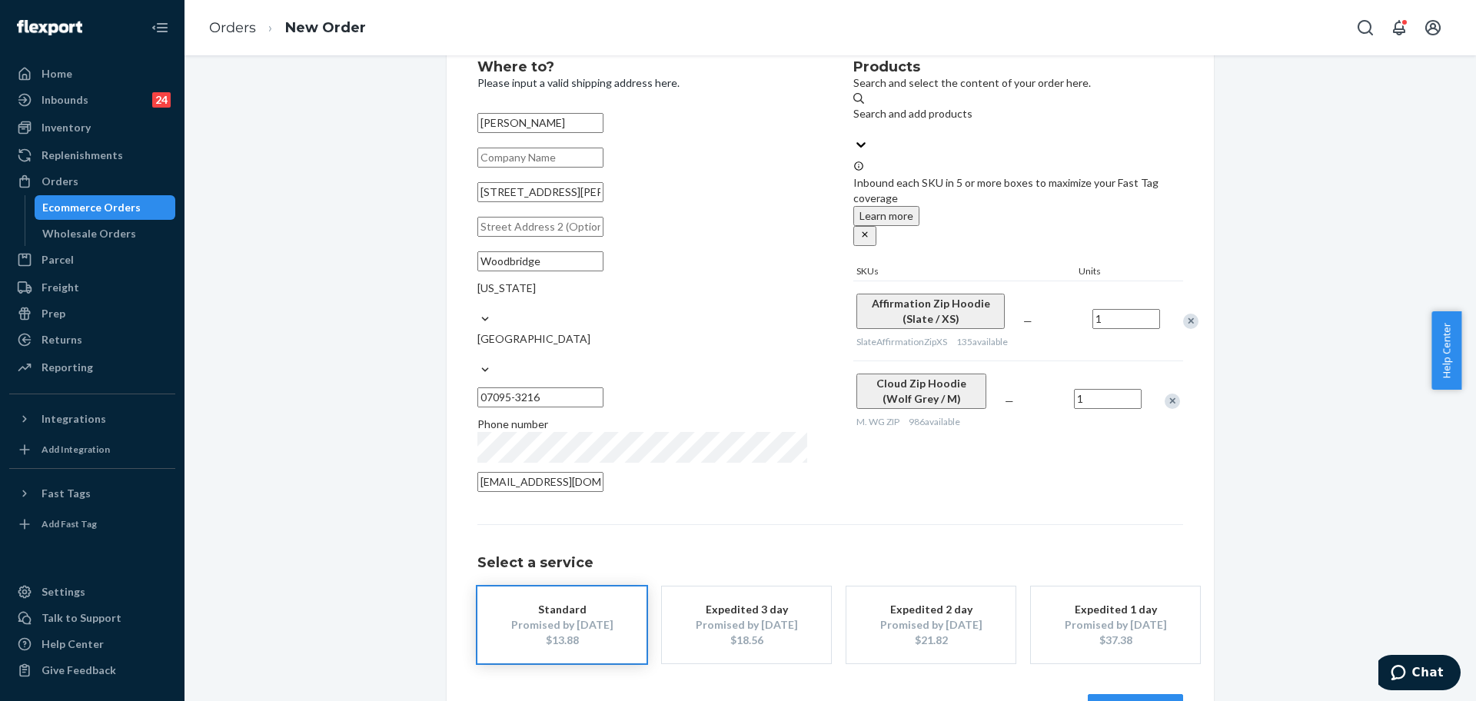
scroll to position [76, 0]
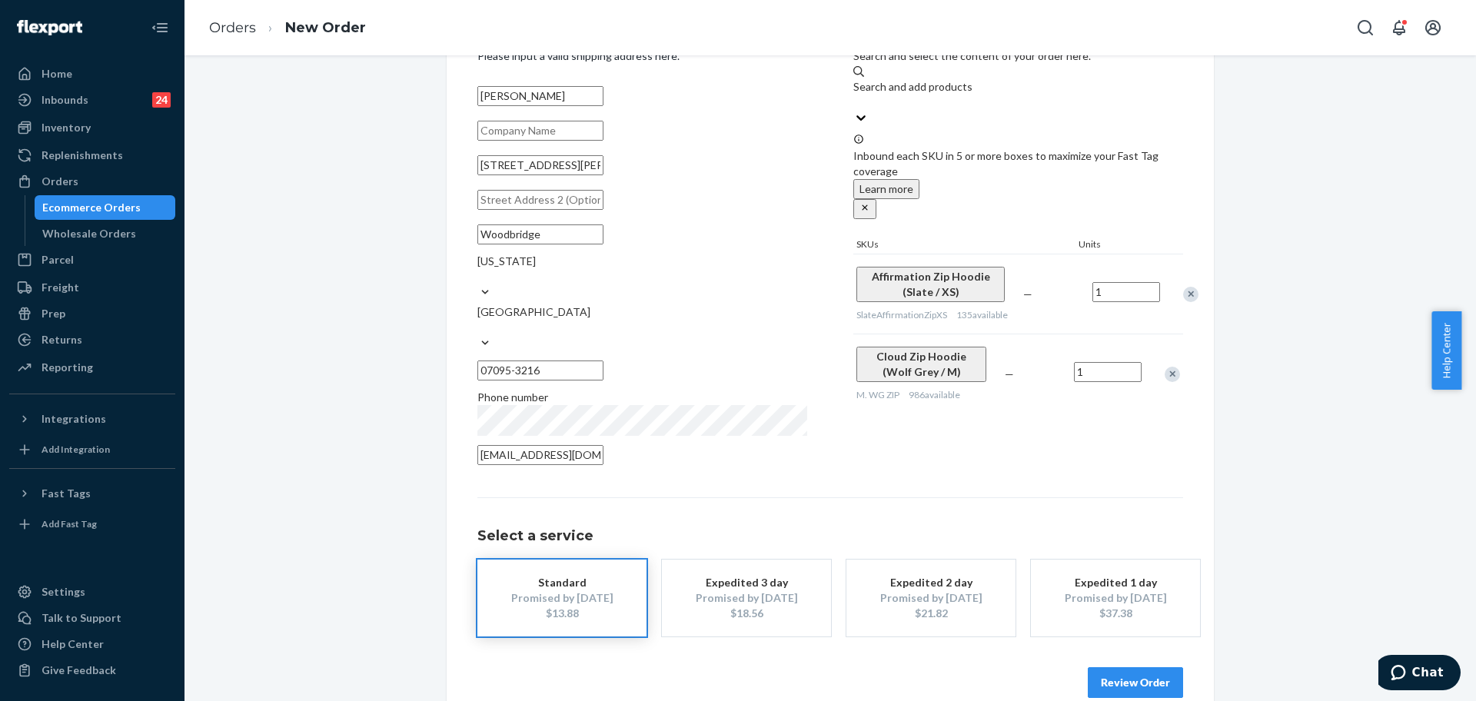
click at [1114, 667] on button "Review Order" at bounding box center [1135, 682] width 95 height 31
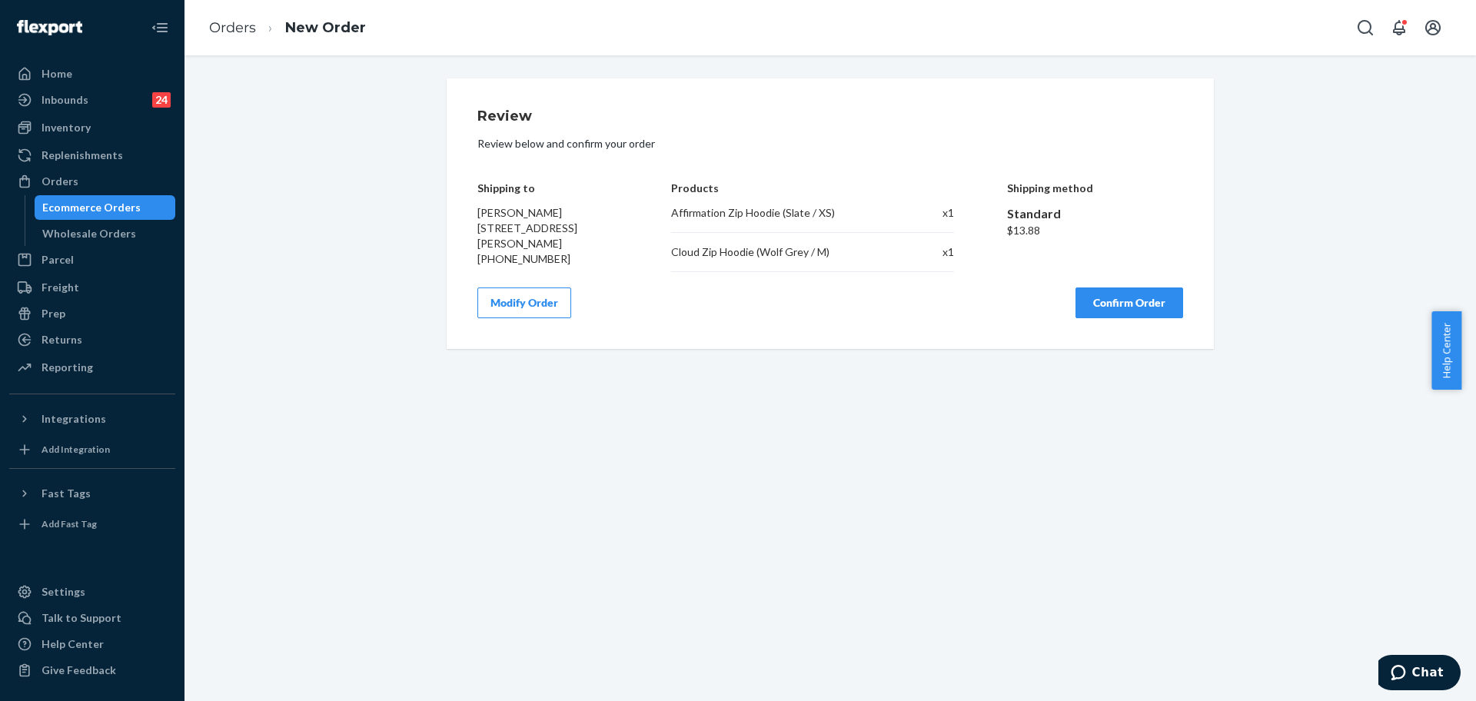
scroll to position [0, 0]
click at [486, 311] on button "Modify Order" at bounding box center [524, 303] width 94 height 31
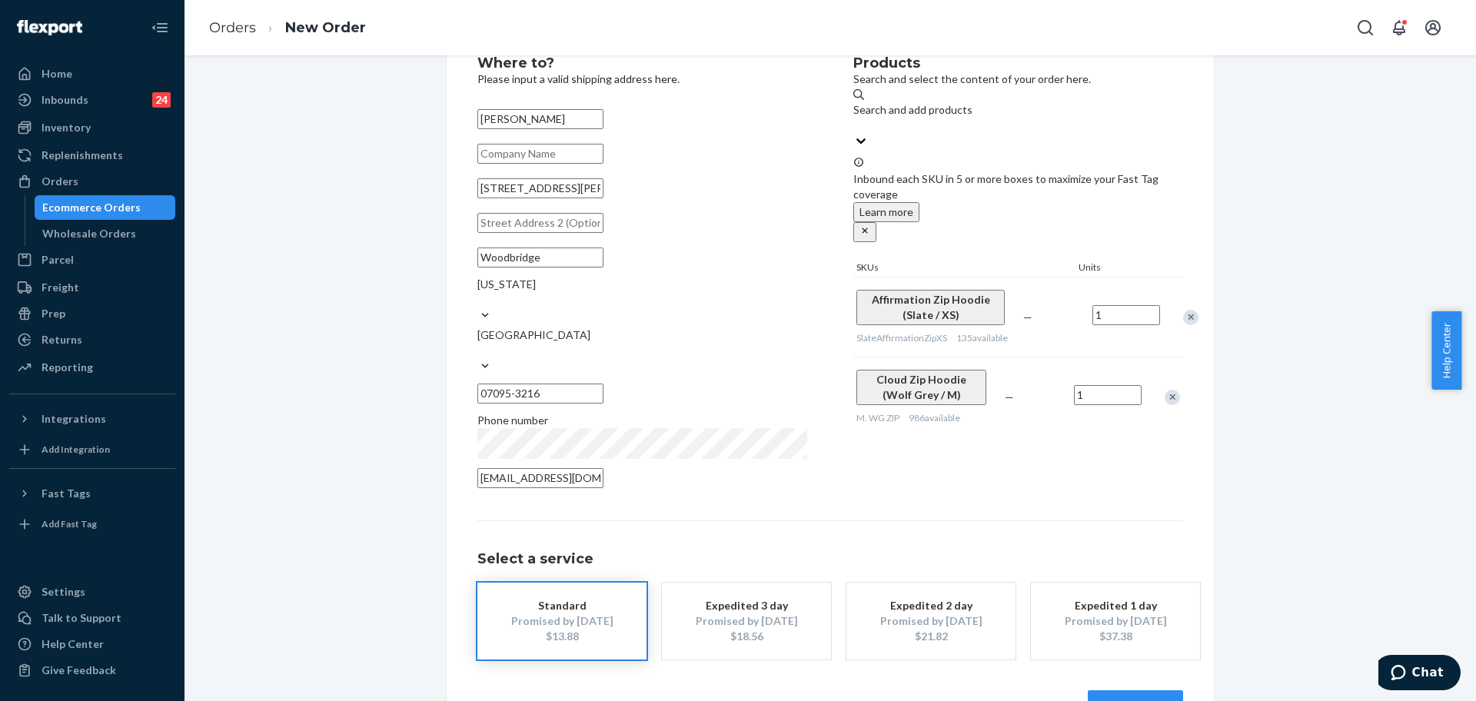
scroll to position [76, 0]
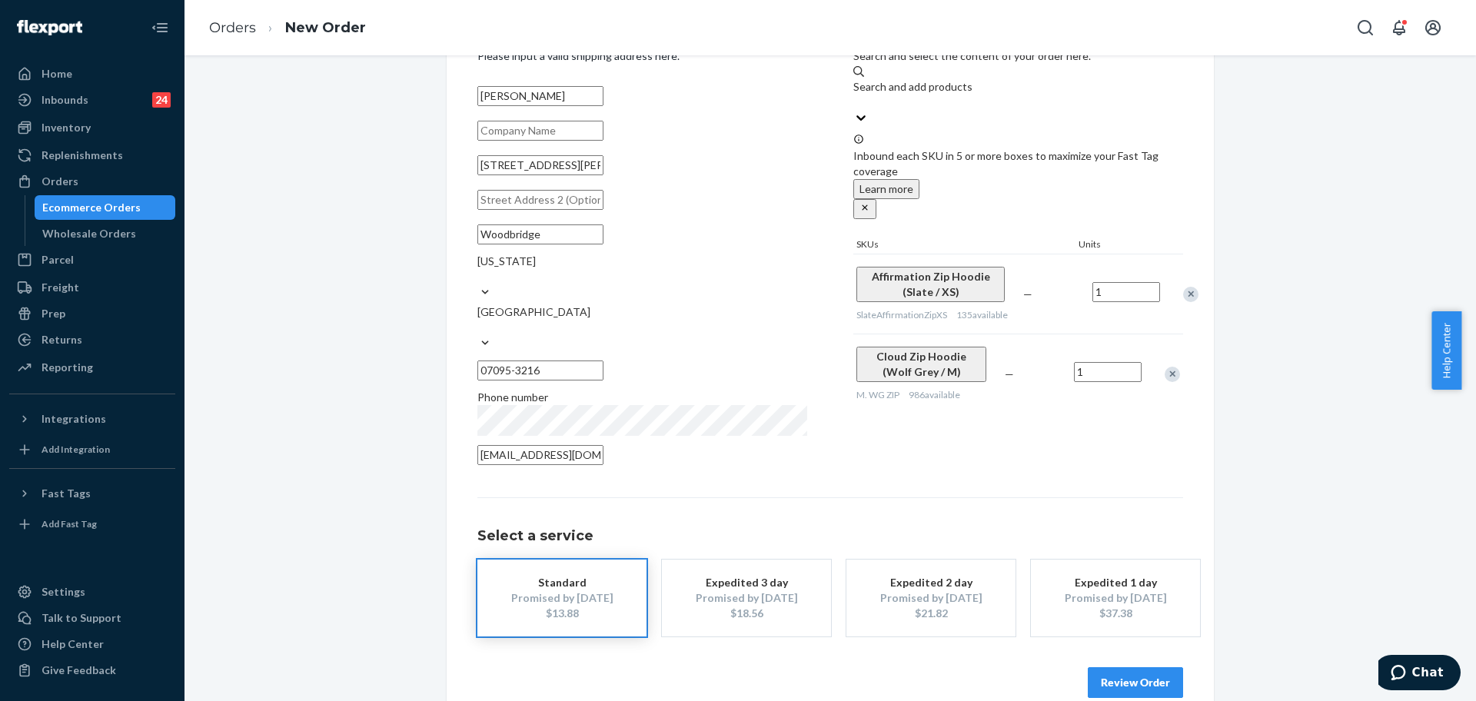
click at [1123, 667] on button "Review Order" at bounding box center [1135, 682] width 95 height 31
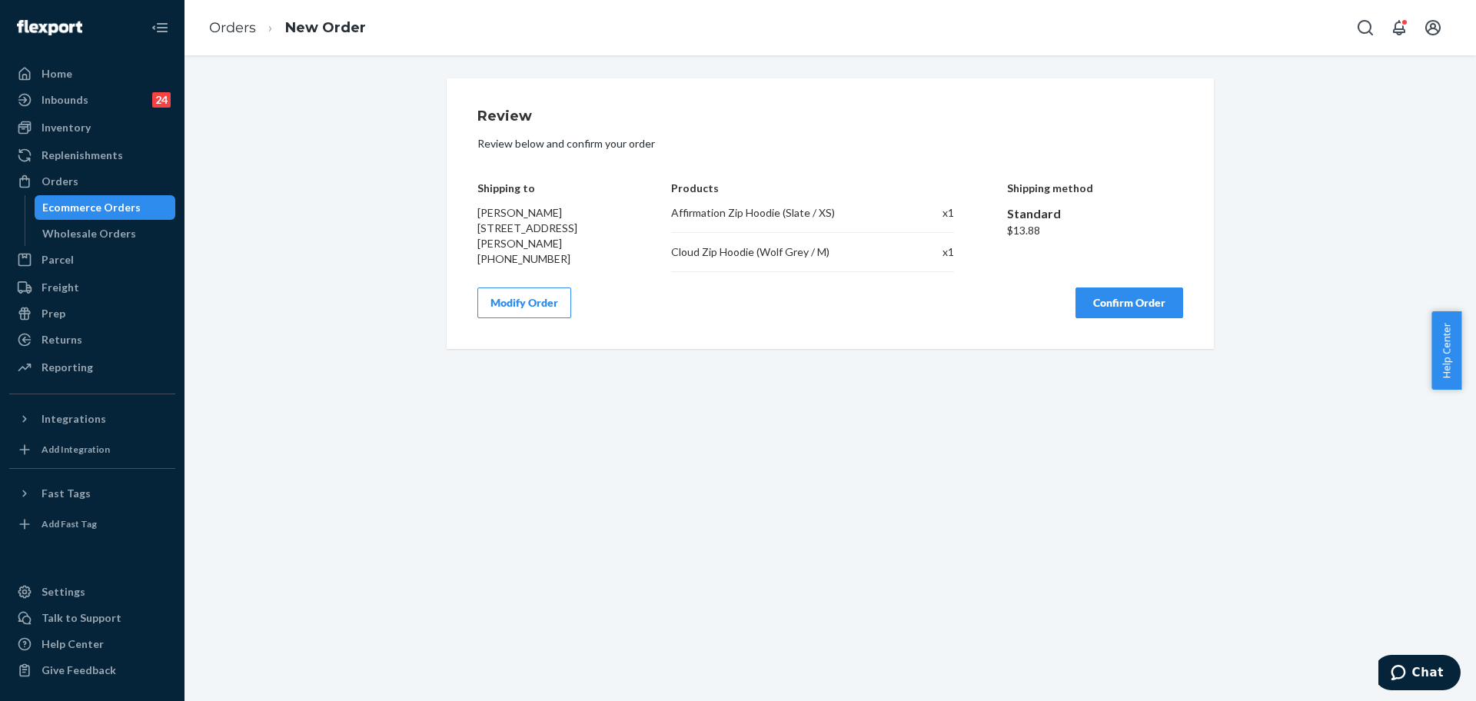
scroll to position [0, 0]
click at [1083, 311] on button "Confirm Order" at bounding box center [1130, 303] width 108 height 31
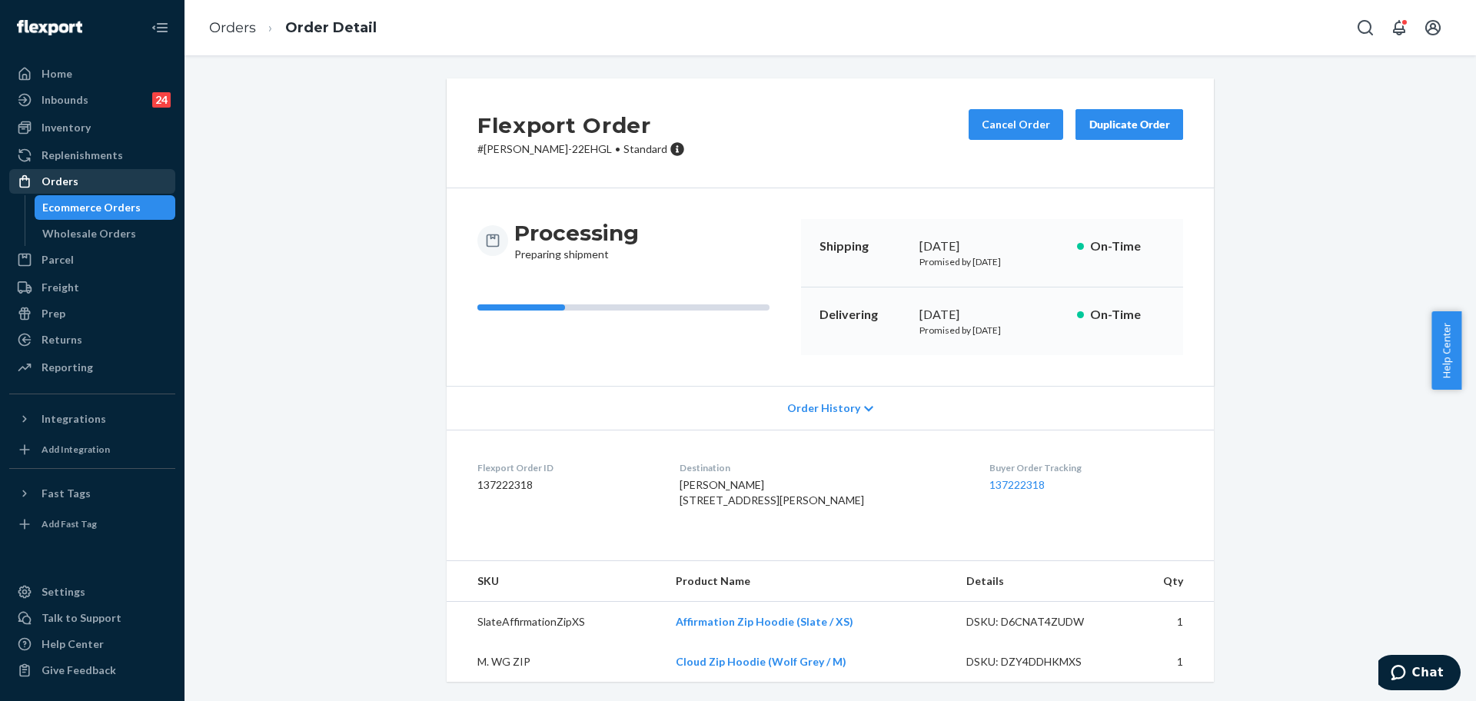
click at [82, 185] on div "Orders" at bounding box center [92, 182] width 163 height 22
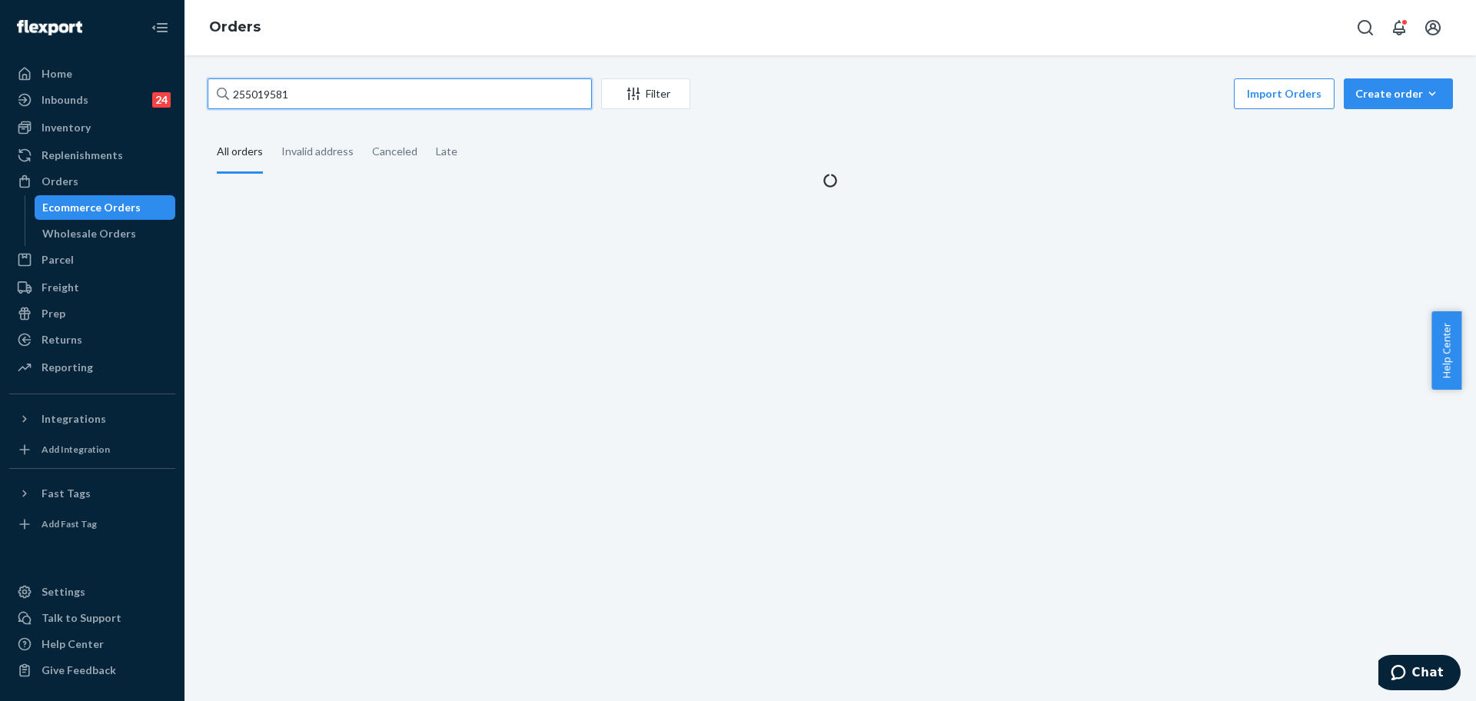
click at [323, 98] on input "255019581" at bounding box center [400, 93] width 384 height 31
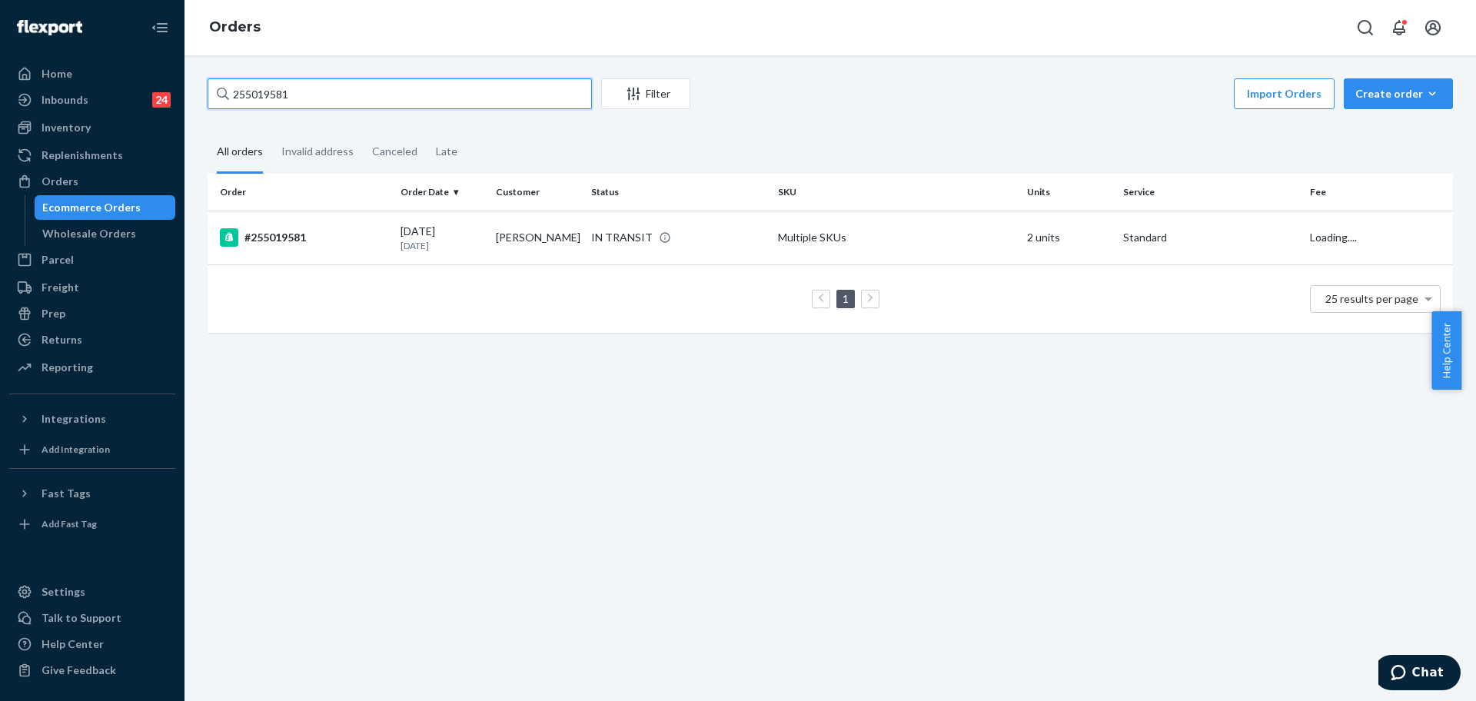
paste input "271897"
type input "255271897"
click at [374, 246] on div "#255271897" at bounding box center [304, 237] width 168 height 18
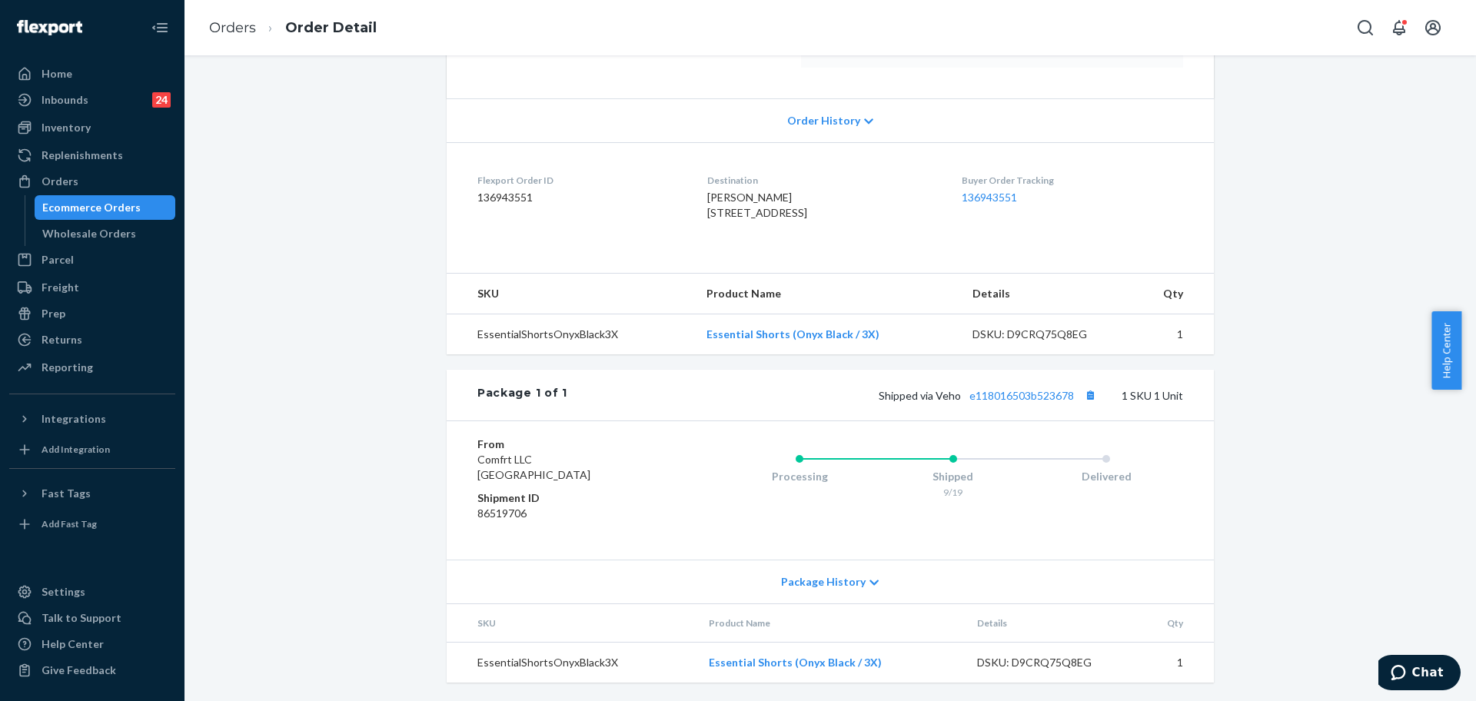
scroll to position [318, 0]
click at [1031, 401] on link "e118016503b523678" at bounding box center [1022, 395] width 105 height 13
click at [59, 176] on div "Orders" at bounding box center [60, 181] width 37 height 15
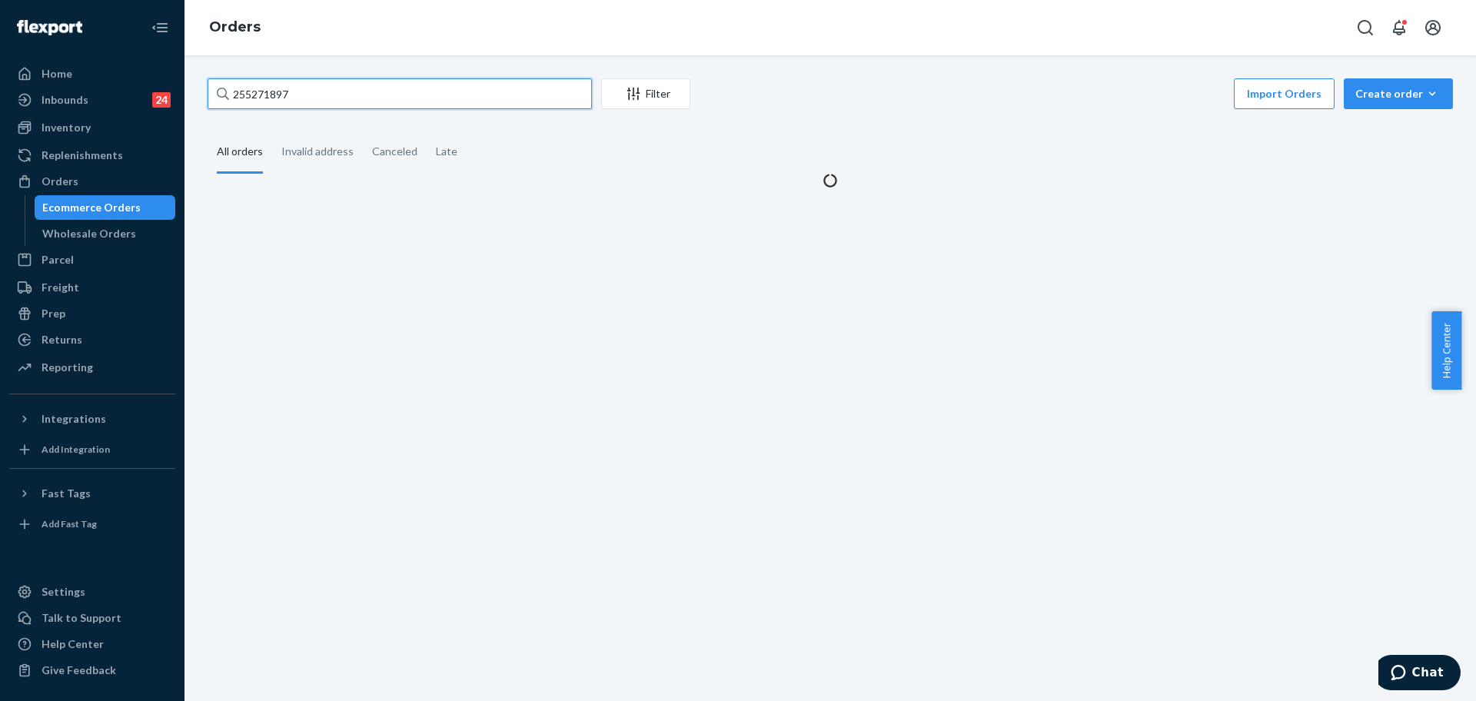
click at [347, 80] on input "255271897" at bounding box center [400, 93] width 384 height 31
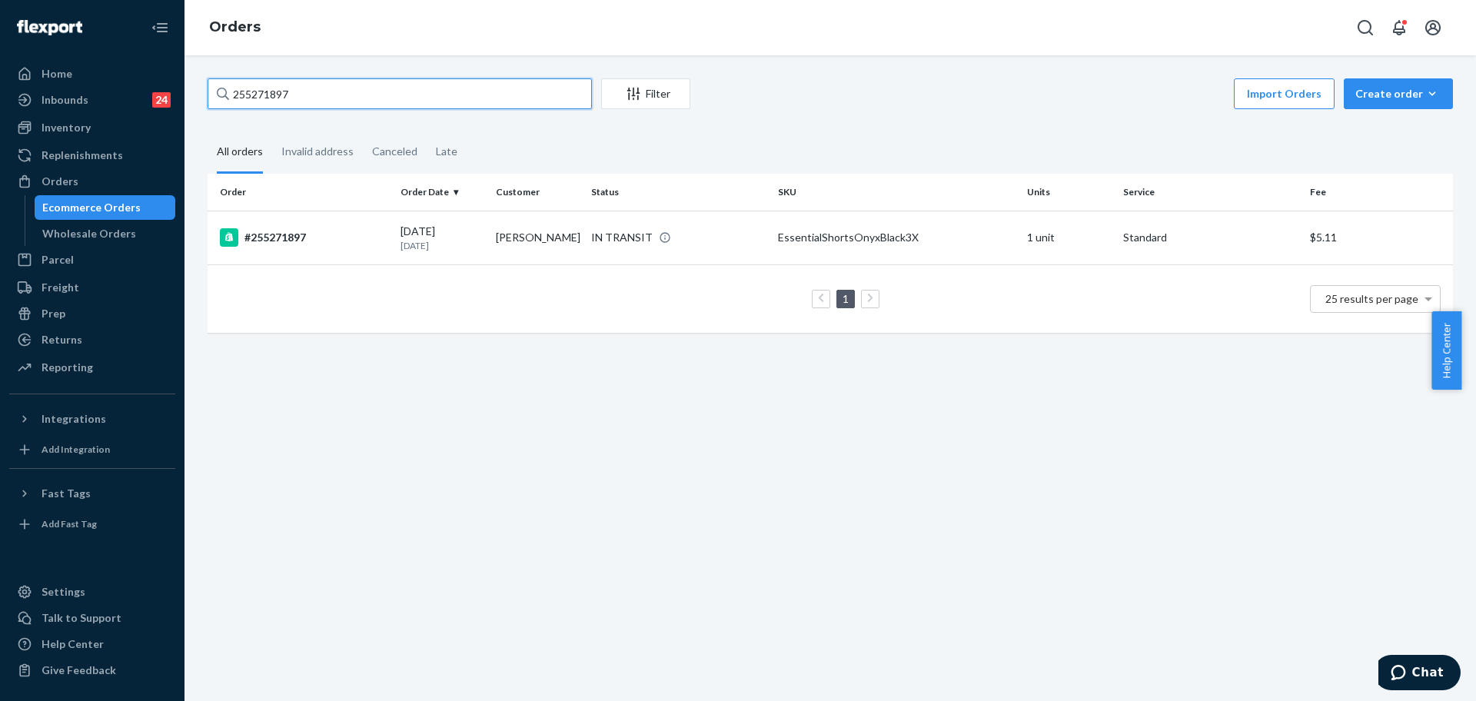
paste input "[PERSON_NAME]"
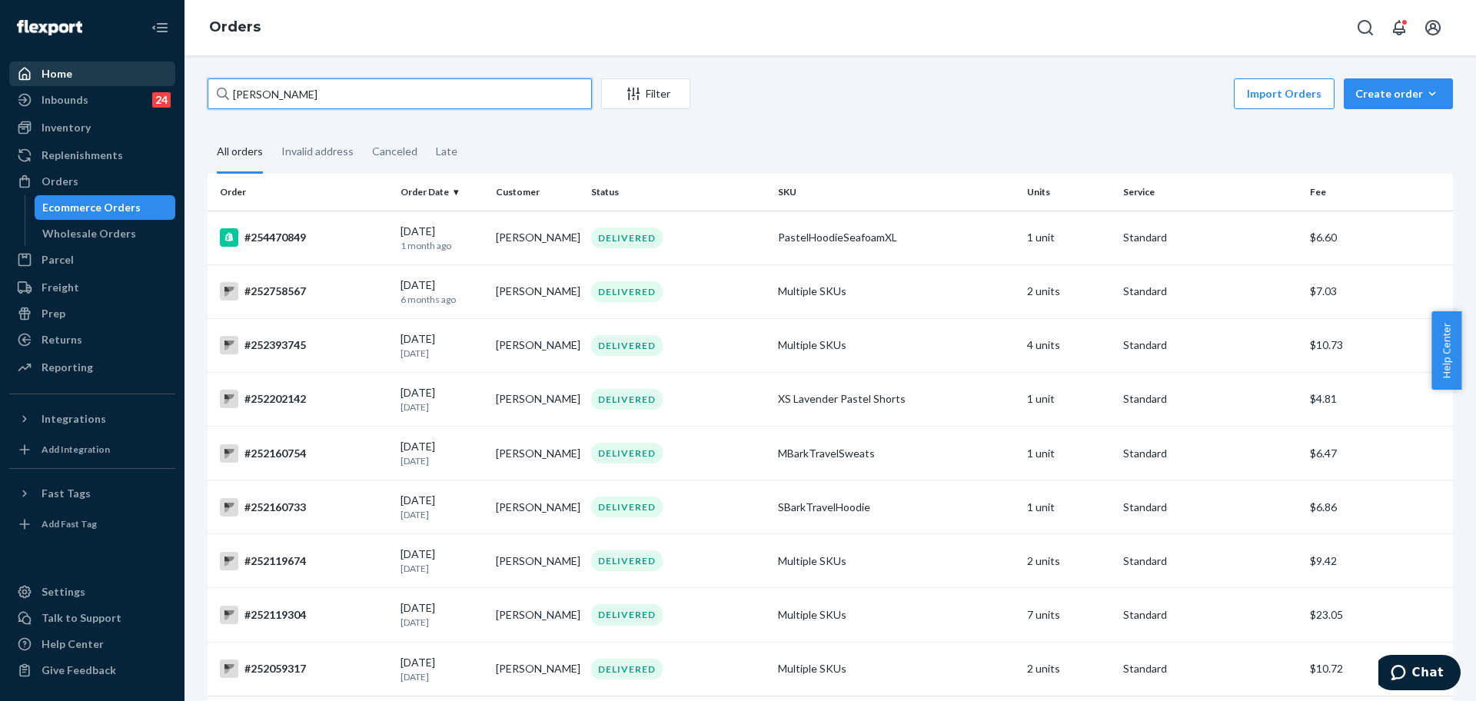
drag, startPoint x: 377, startPoint y: 98, endPoint x: 62, endPoint y: 72, distance: 316.3
click at [48, 72] on div "Home Inbounds 24 Shipping Plans Problems 24 Inventory Products Replenishments O…" at bounding box center [738, 350] width 1476 height 701
paste input "254470849"
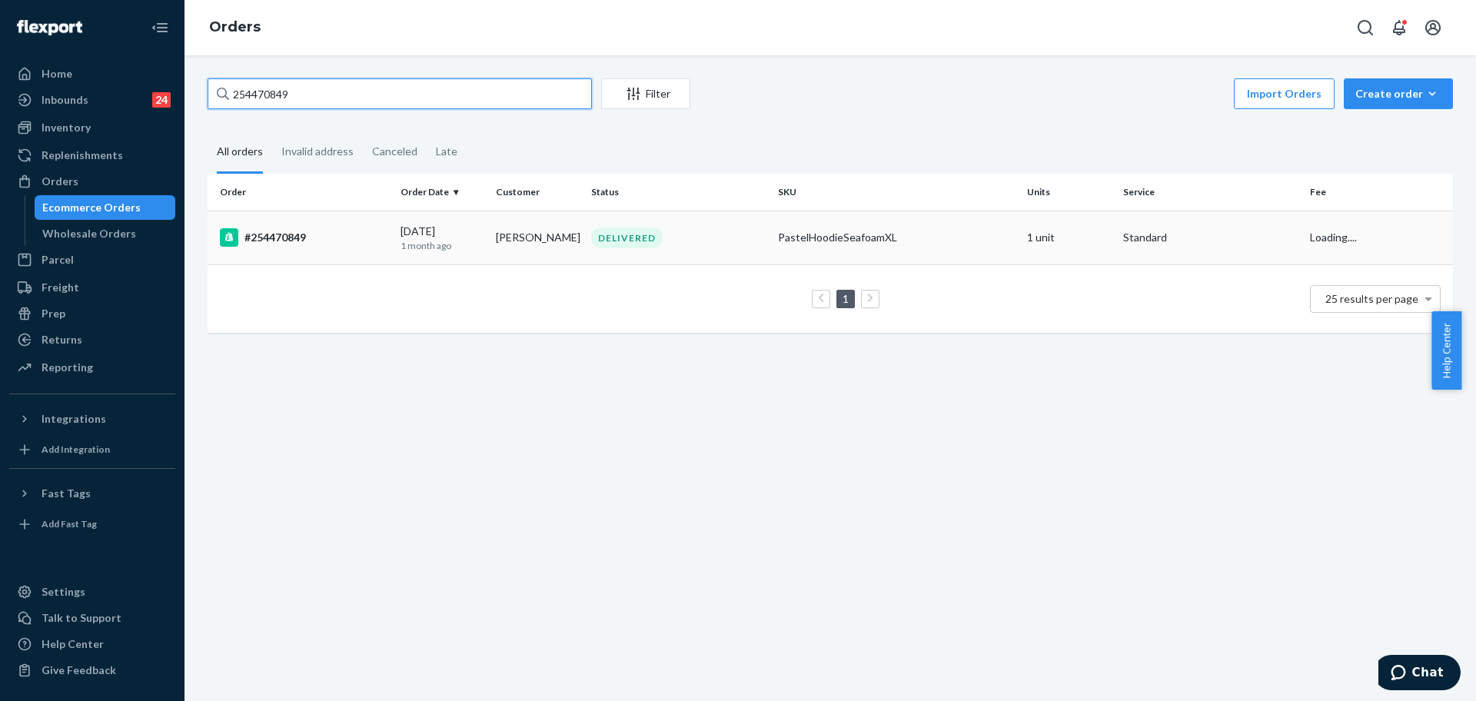
type input "254470849"
click at [298, 233] on div "#254470849" at bounding box center [304, 237] width 168 height 18
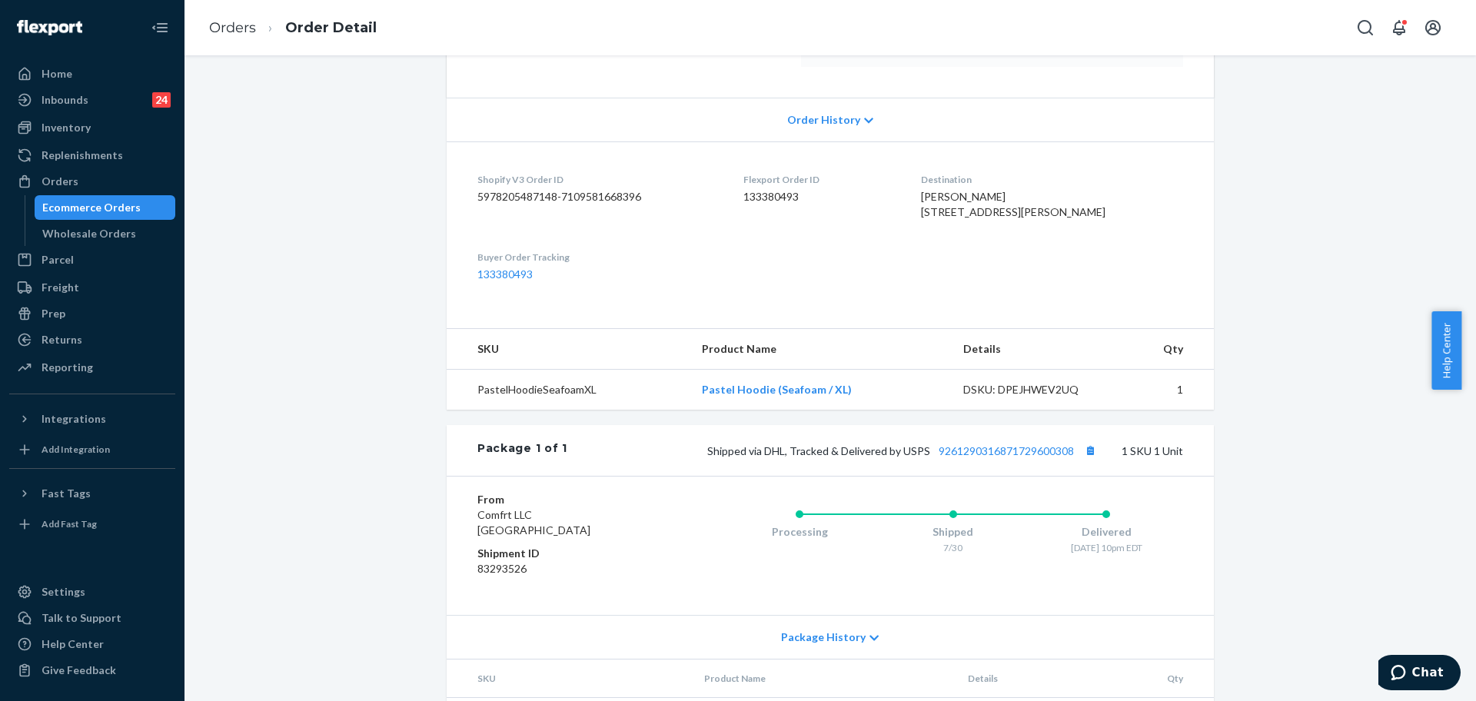
scroll to position [374, 0]
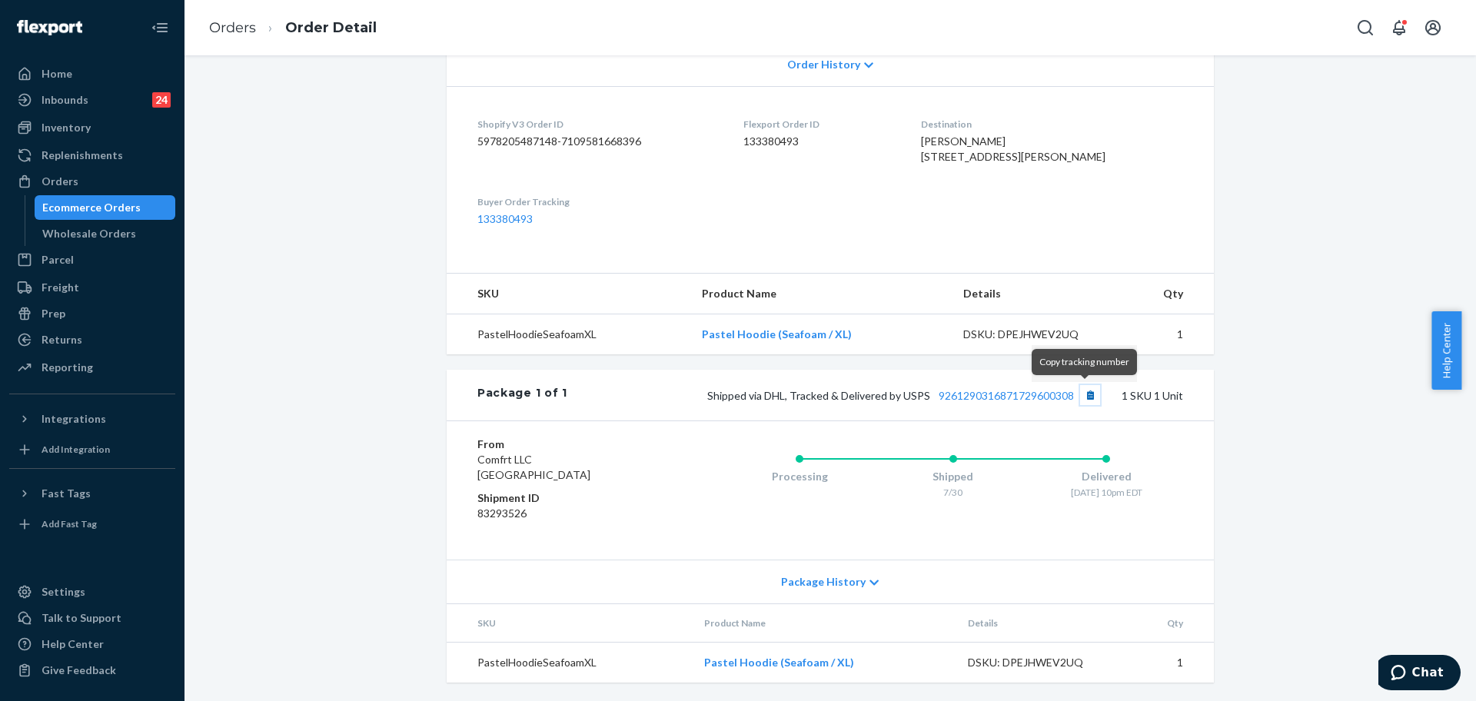
click at [1083, 394] on button "Copy tracking number" at bounding box center [1090, 395] width 20 height 20
click at [1080, 388] on button "Copy tracking number" at bounding box center [1090, 395] width 20 height 20
